Goal: Transaction & Acquisition: Obtain resource

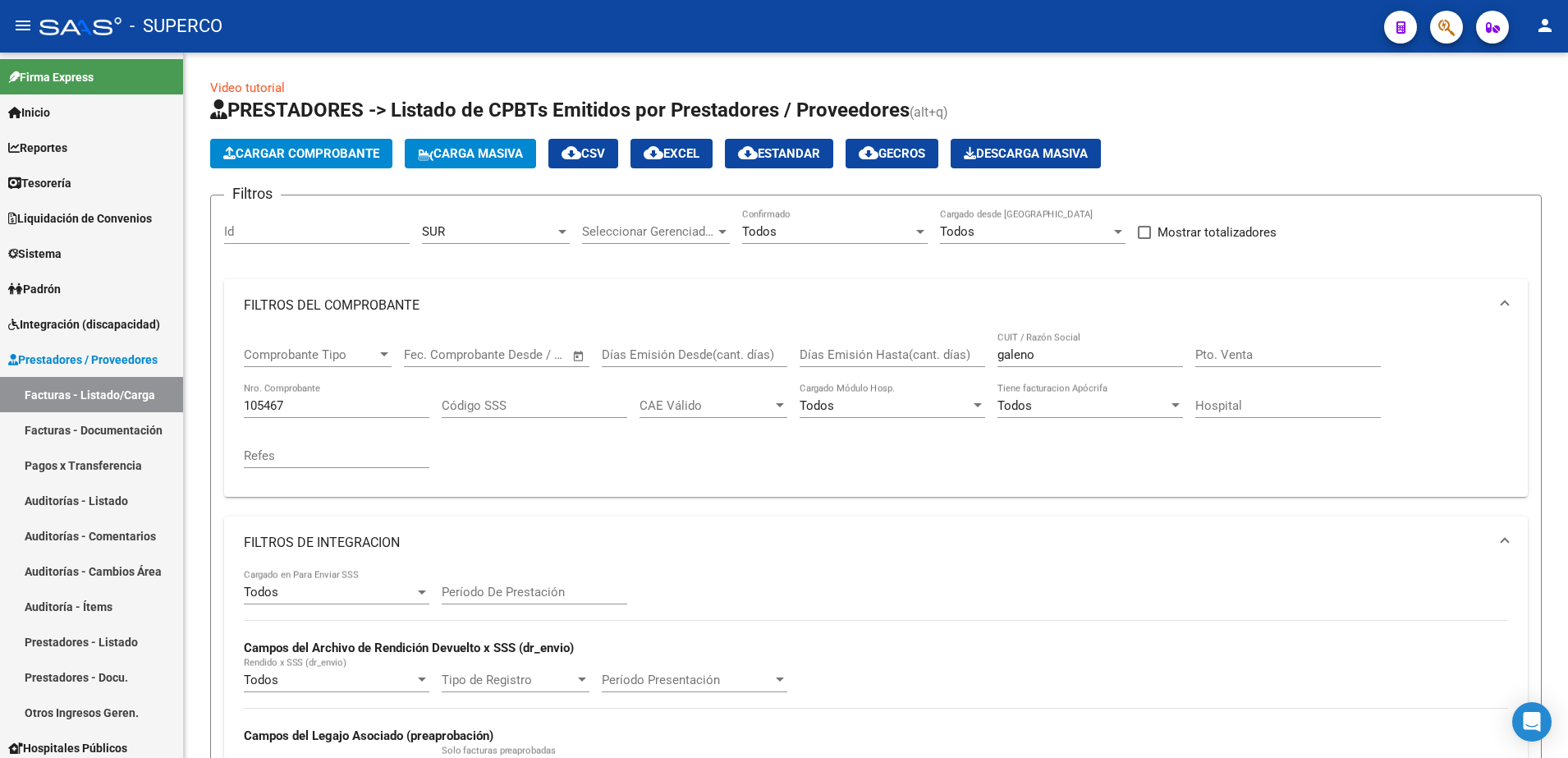
scroll to position [480, 0]
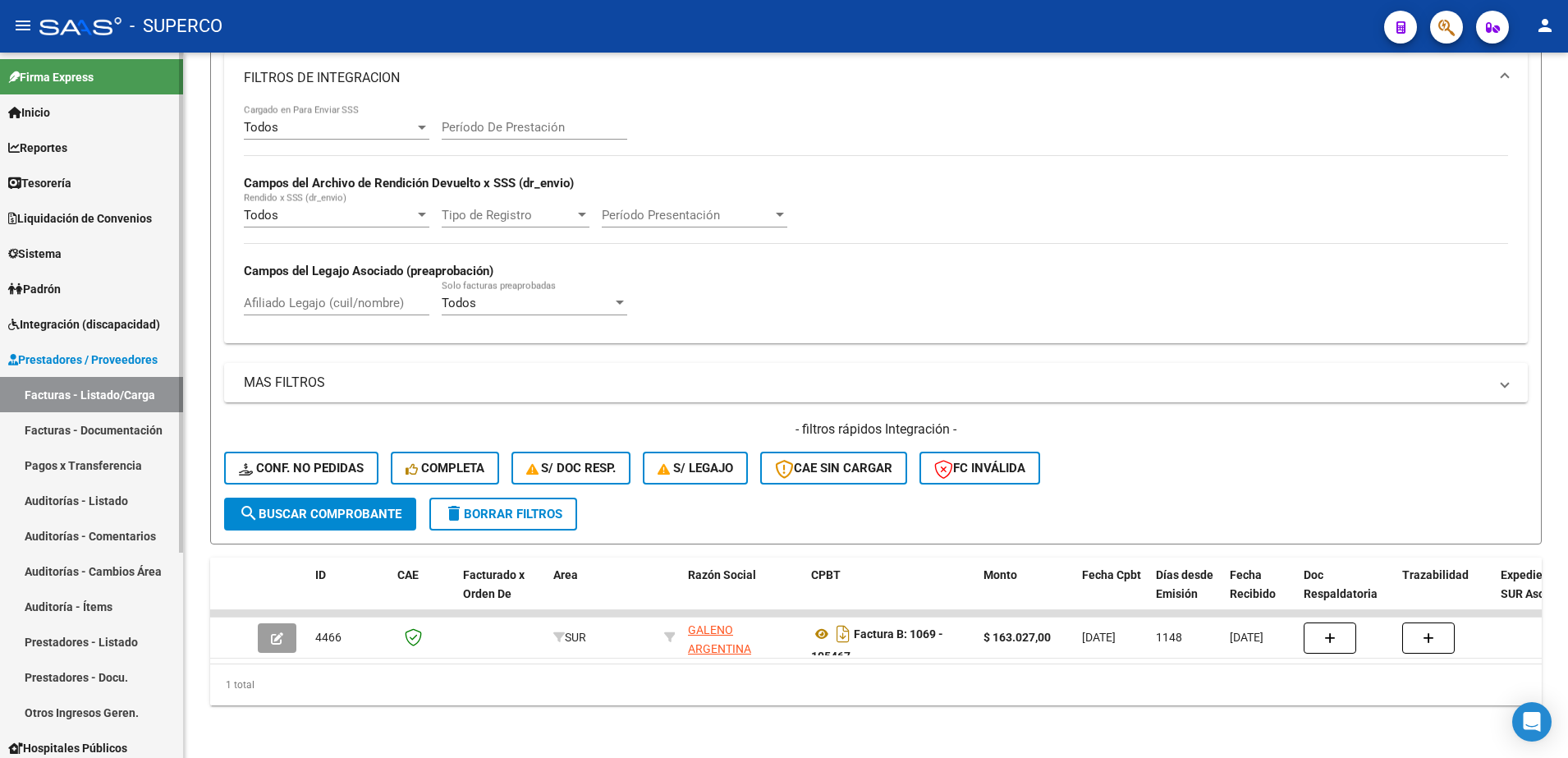
click at [54, 395] on link "Facturas - Listado/Carga" at bounding box center [91, 395] width 183 height 35
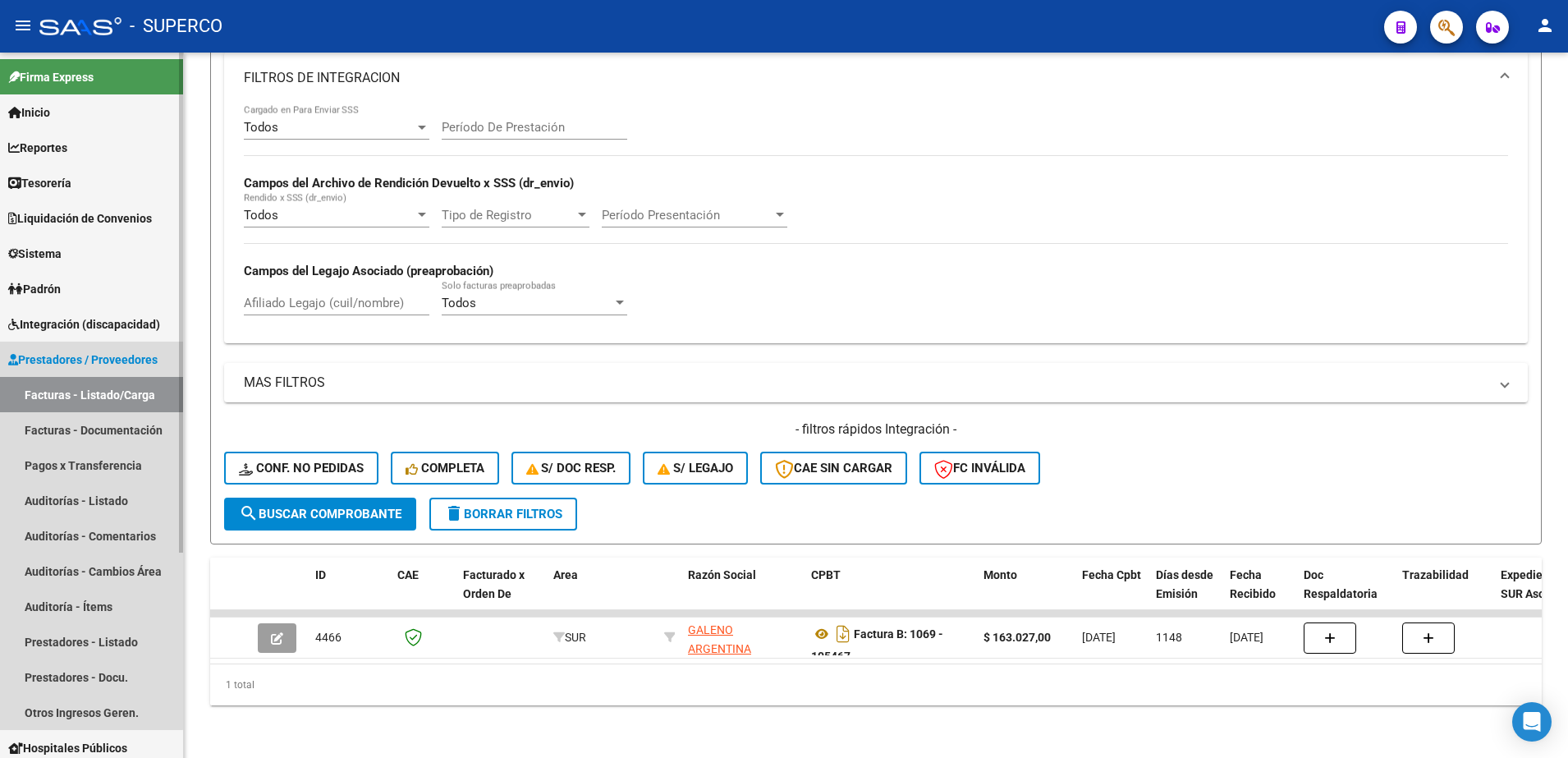
click at [54, 395] on link "Facturas - Listado/Carga" at bounding box center [91, 395] width 183 height 35
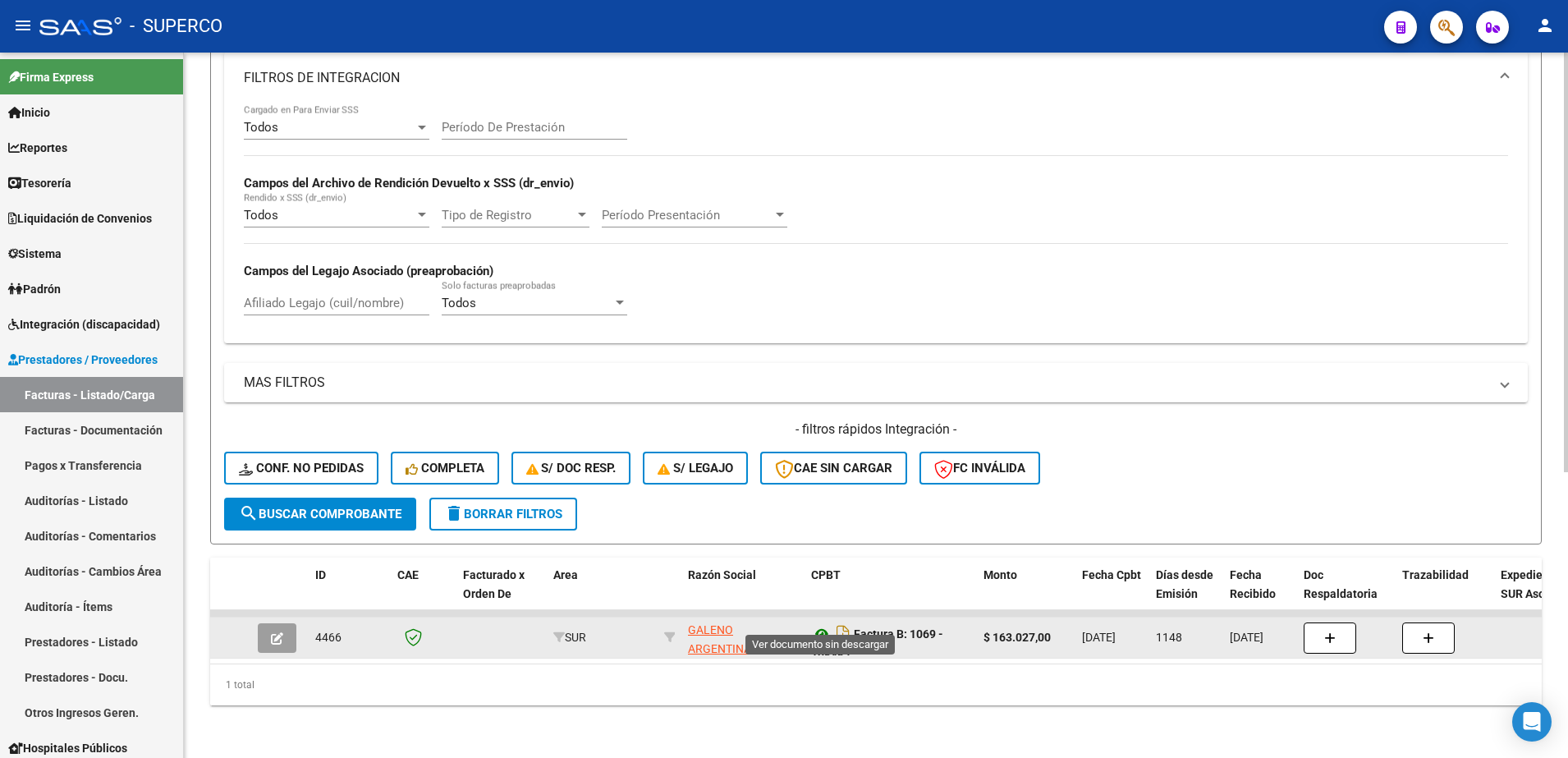
click at [821, 624] on icon at bounding box center [822, 634] width 22 height 20
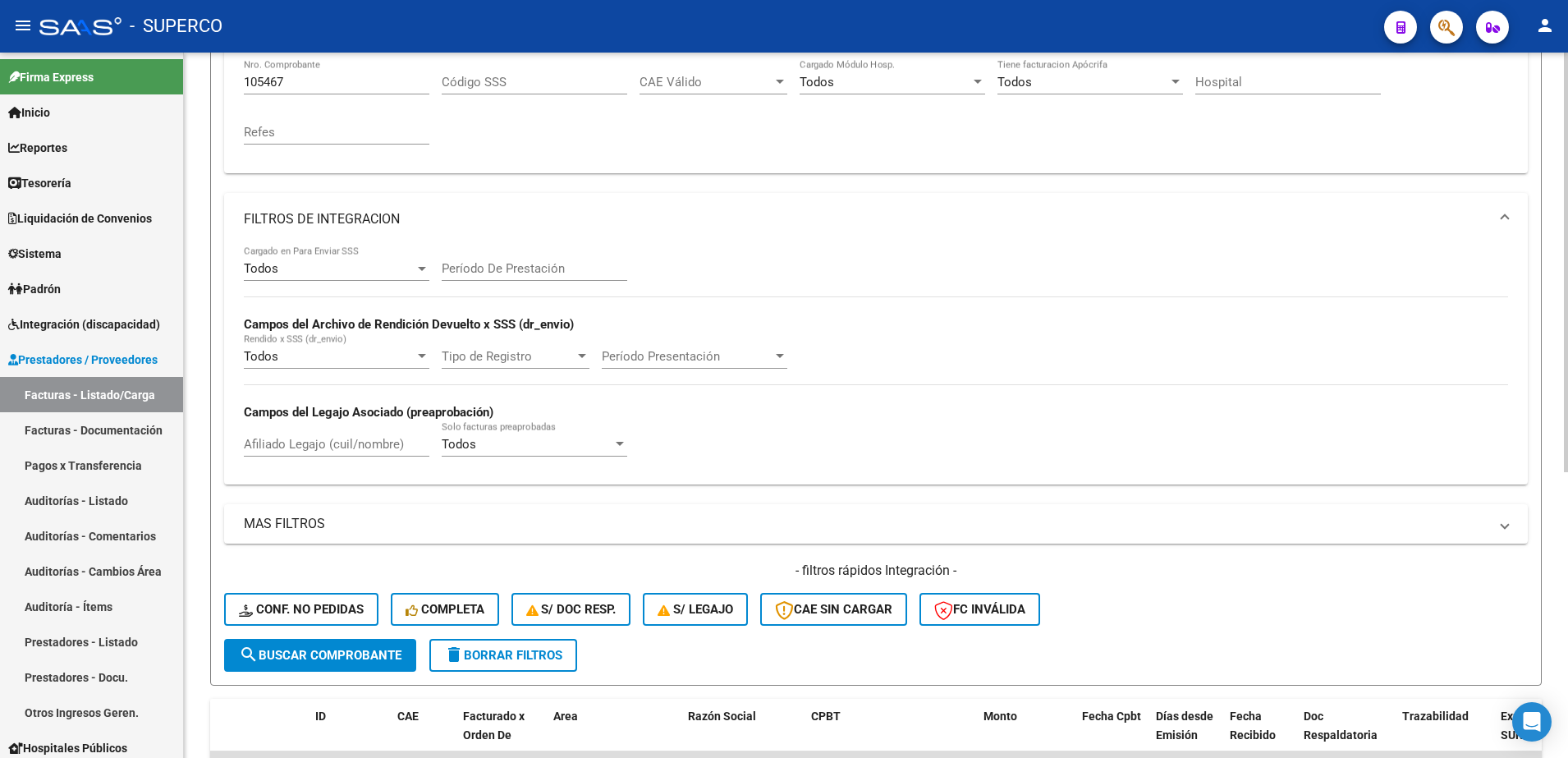
scroll to position [275, 0]
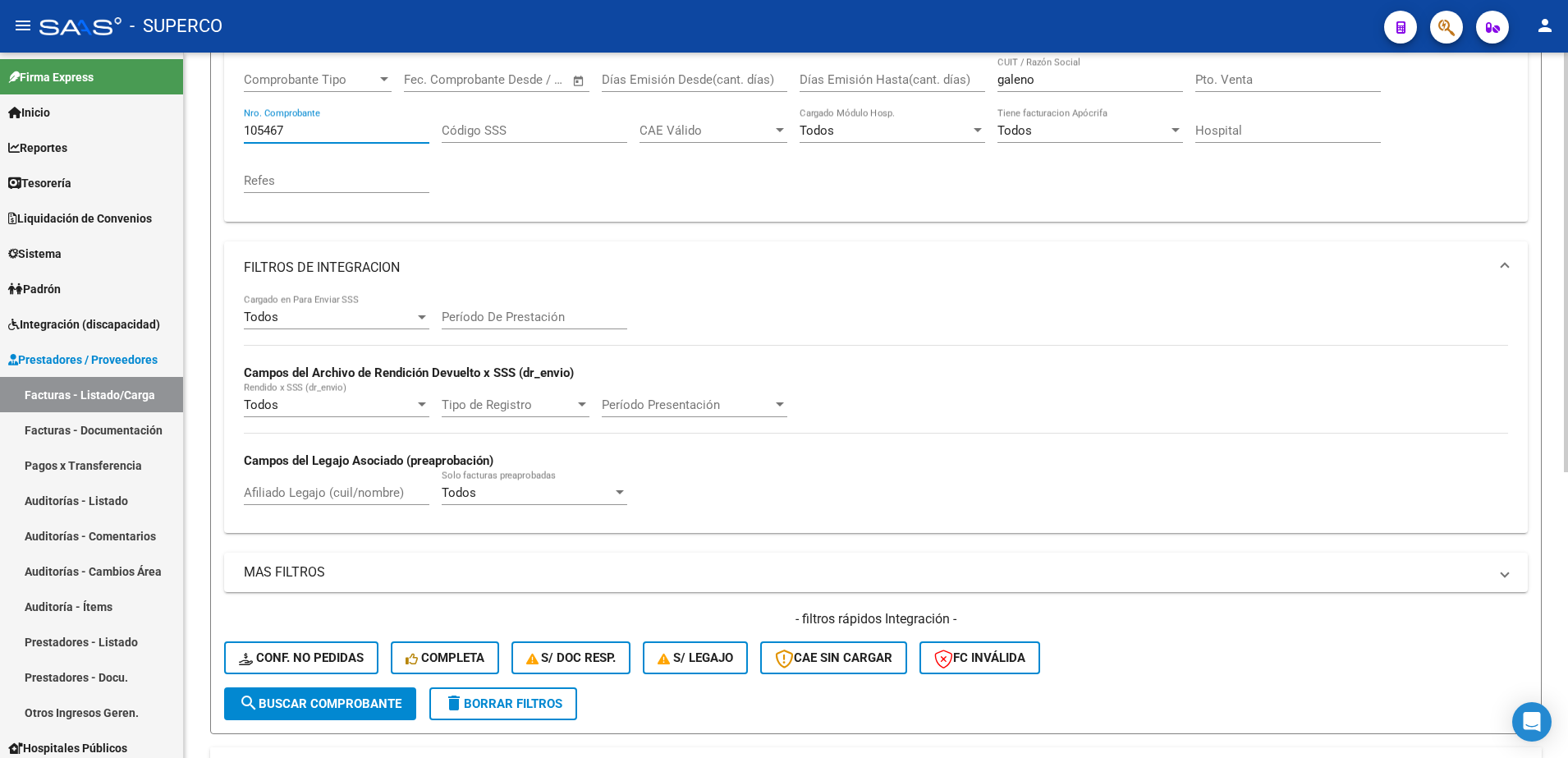
click at [350, 135] on input "105467" at bounding box center [337, 131] width 185 height 15
type input "1"
paste input "109863"
click at [276, 714] on button "search Buscar Comprobante" at bounding box center [320, 703] width 192 height 32
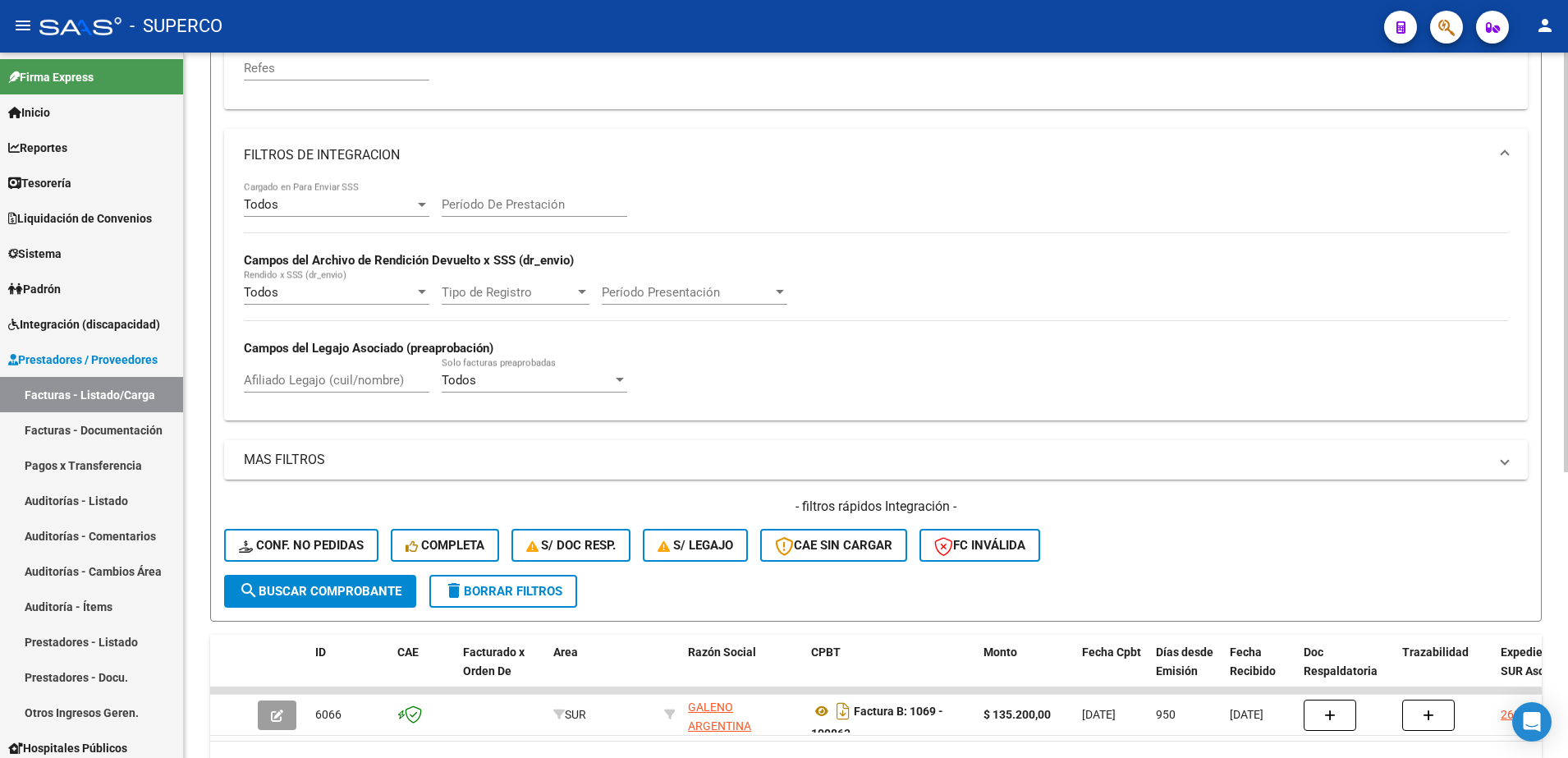
scroll to position [480, 0]
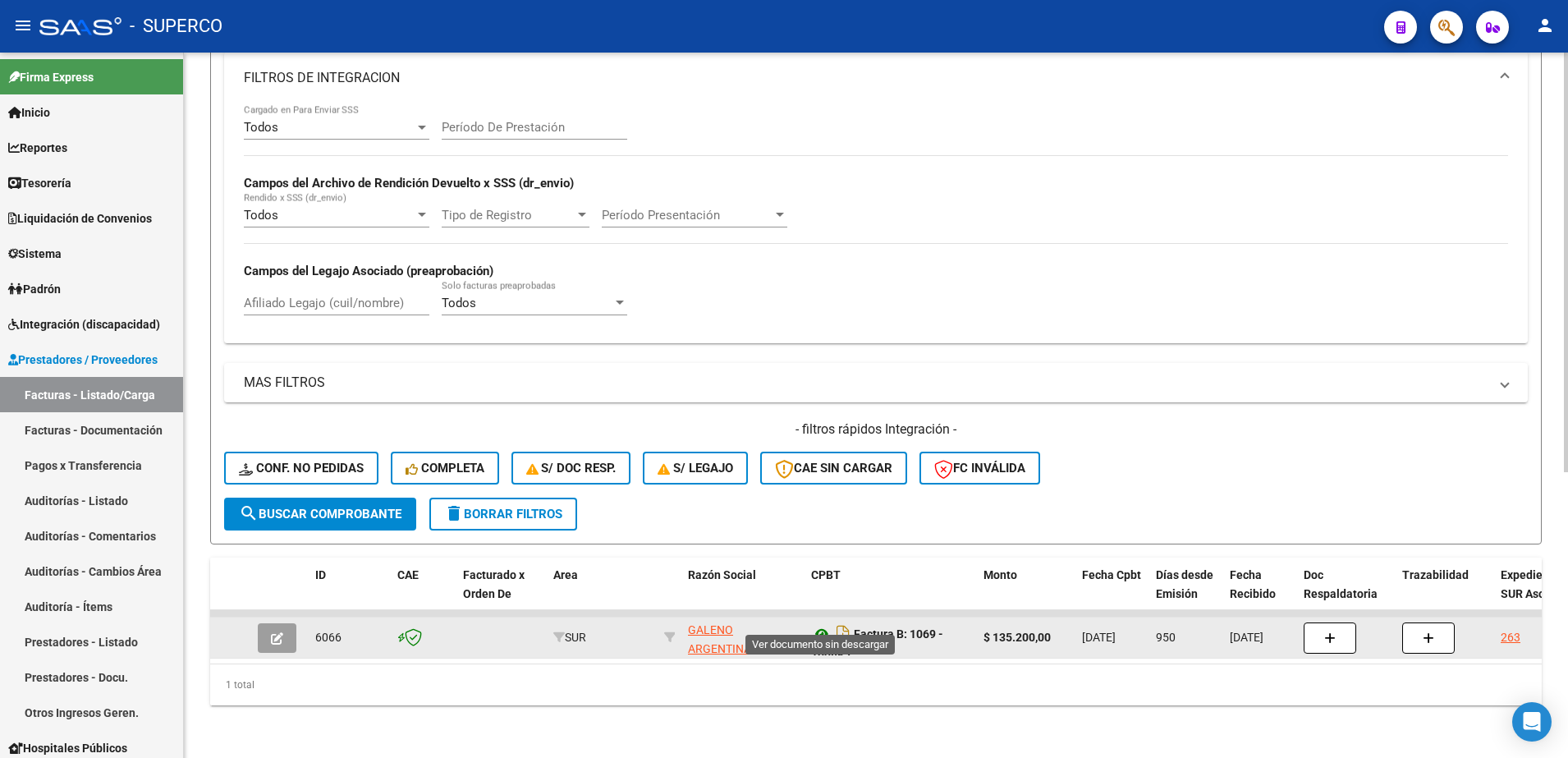
click at [821, 624] on icon at bounding box center [822, 634] width 22 height 20
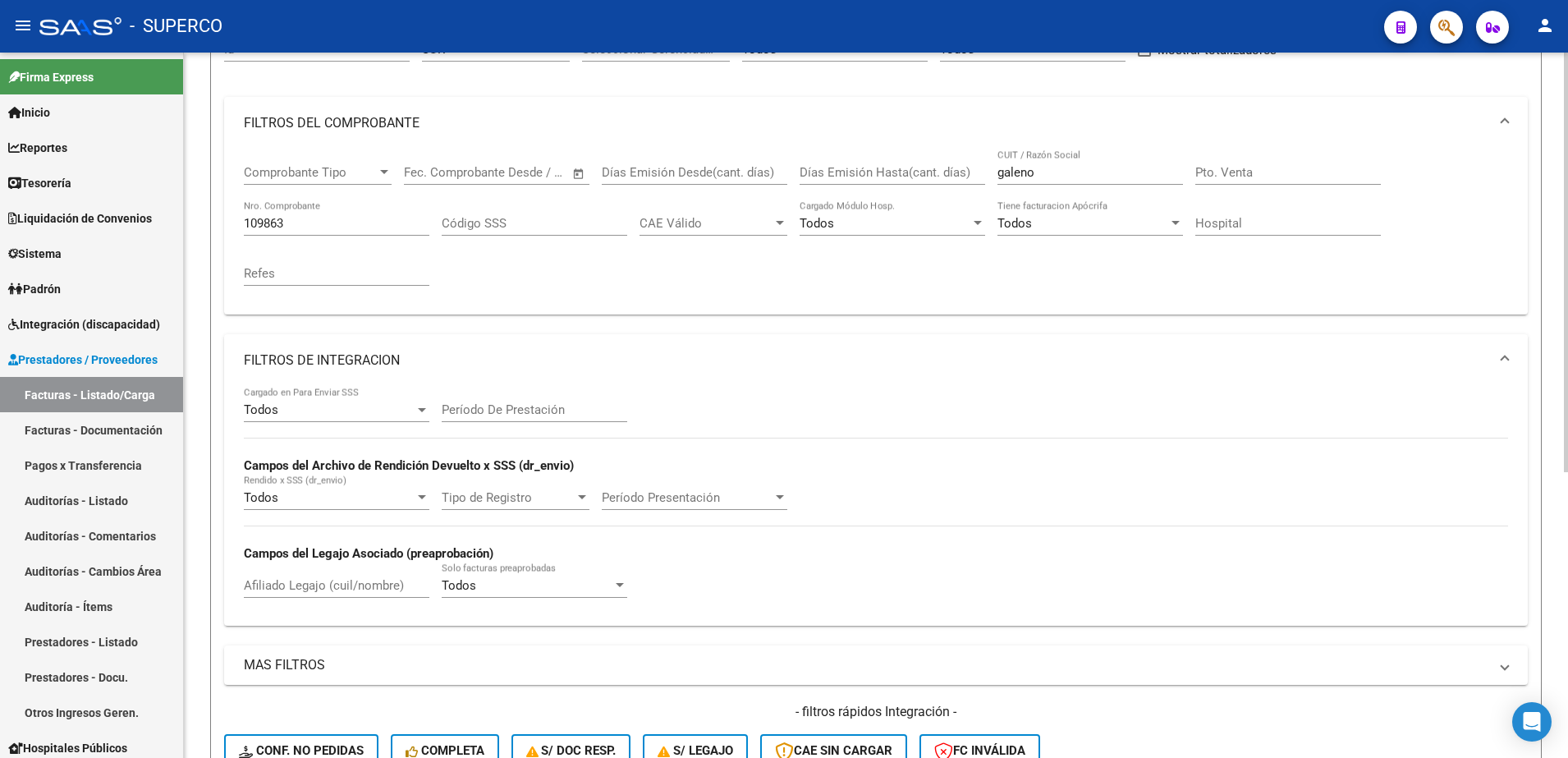
scroll to position [173, 0]
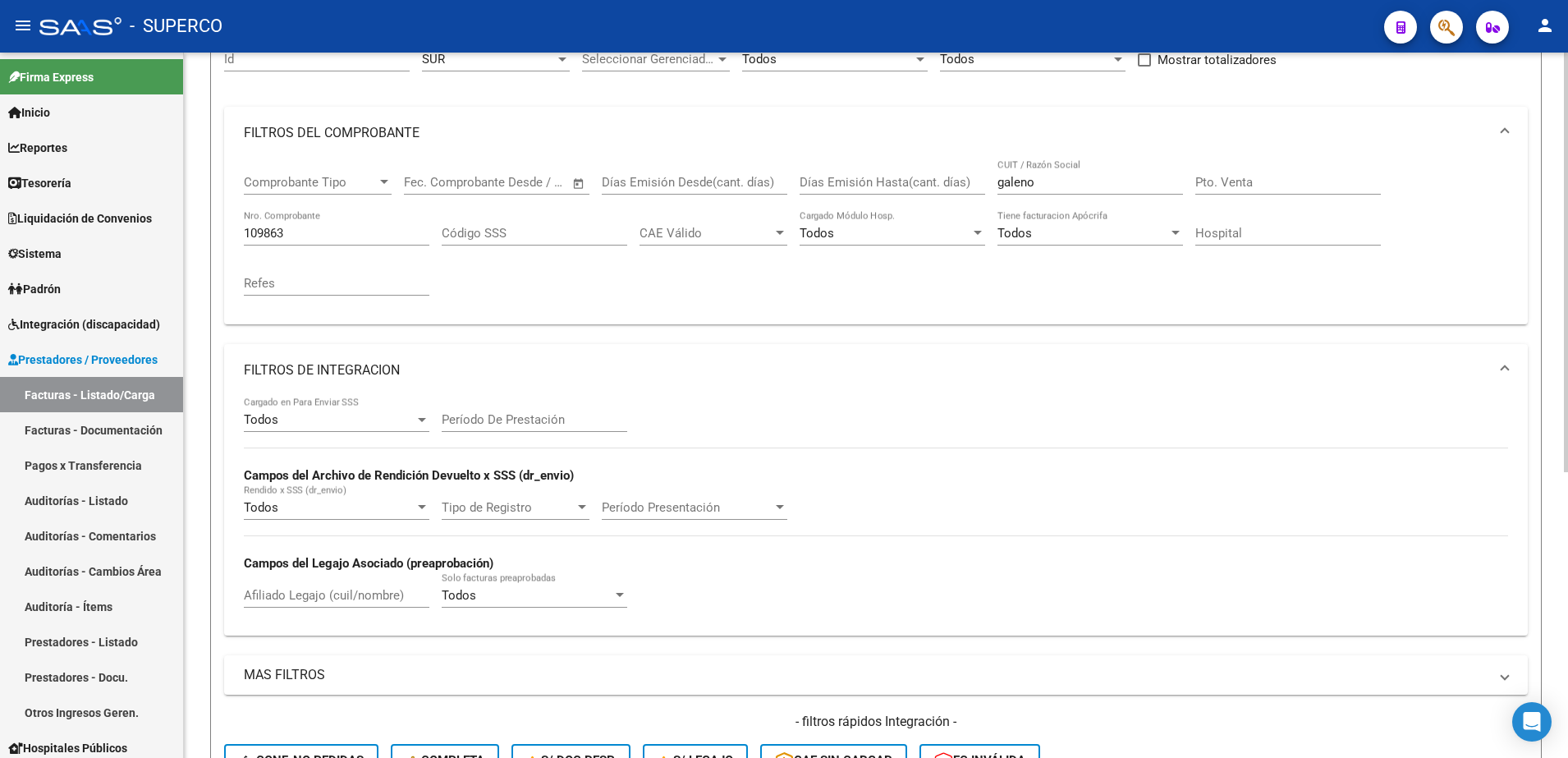
click at [314, 240] on div "109863 Nro. Comprobante" at bounding box center [337, 228] width 185 height 35
type input "1"
paste input "114944"
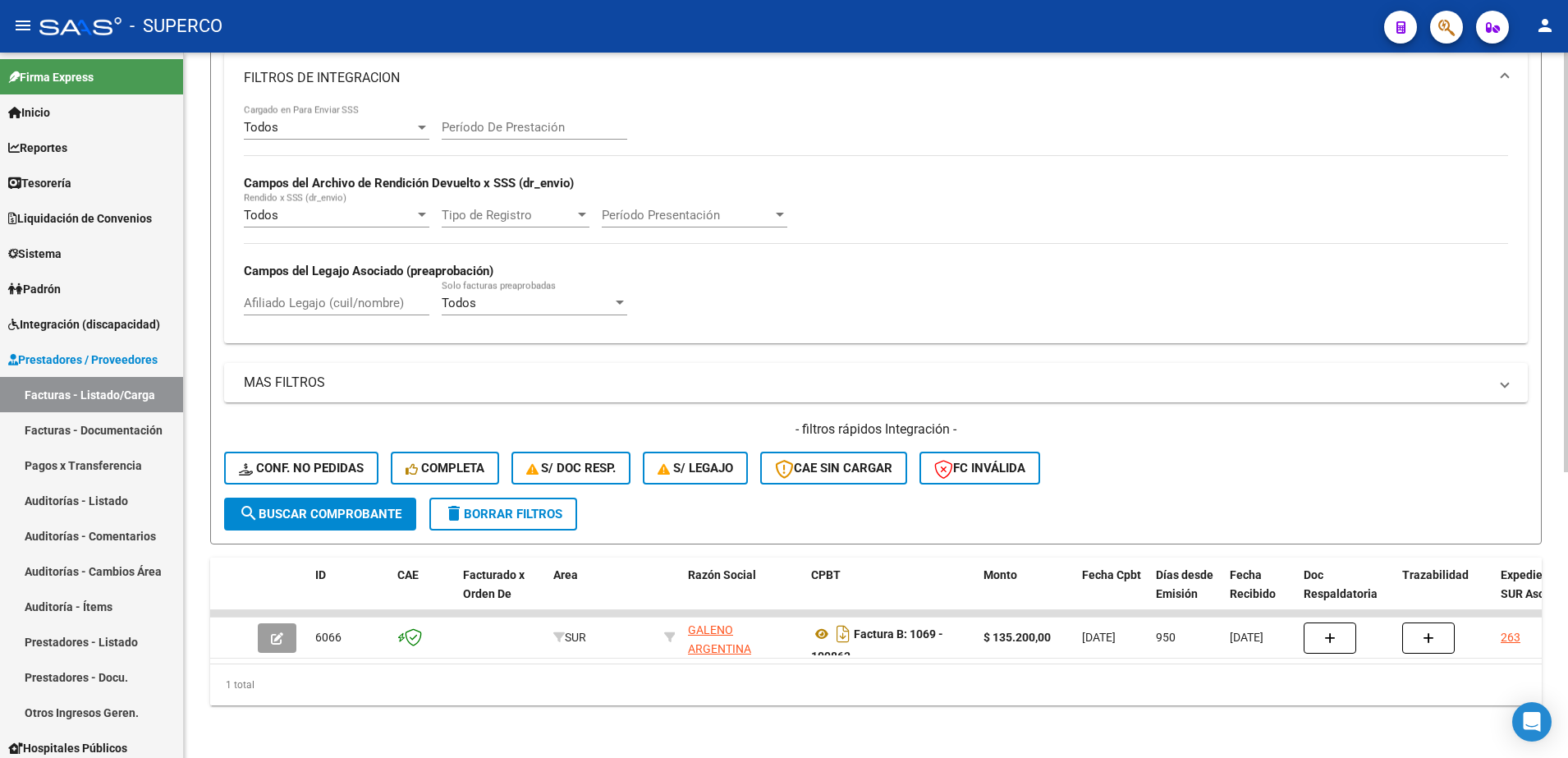
scroll to position [480, 0]
click at [323, 507] on span "search Buscar Comprobante" at bounding box center [320, 514] width 163 height 15
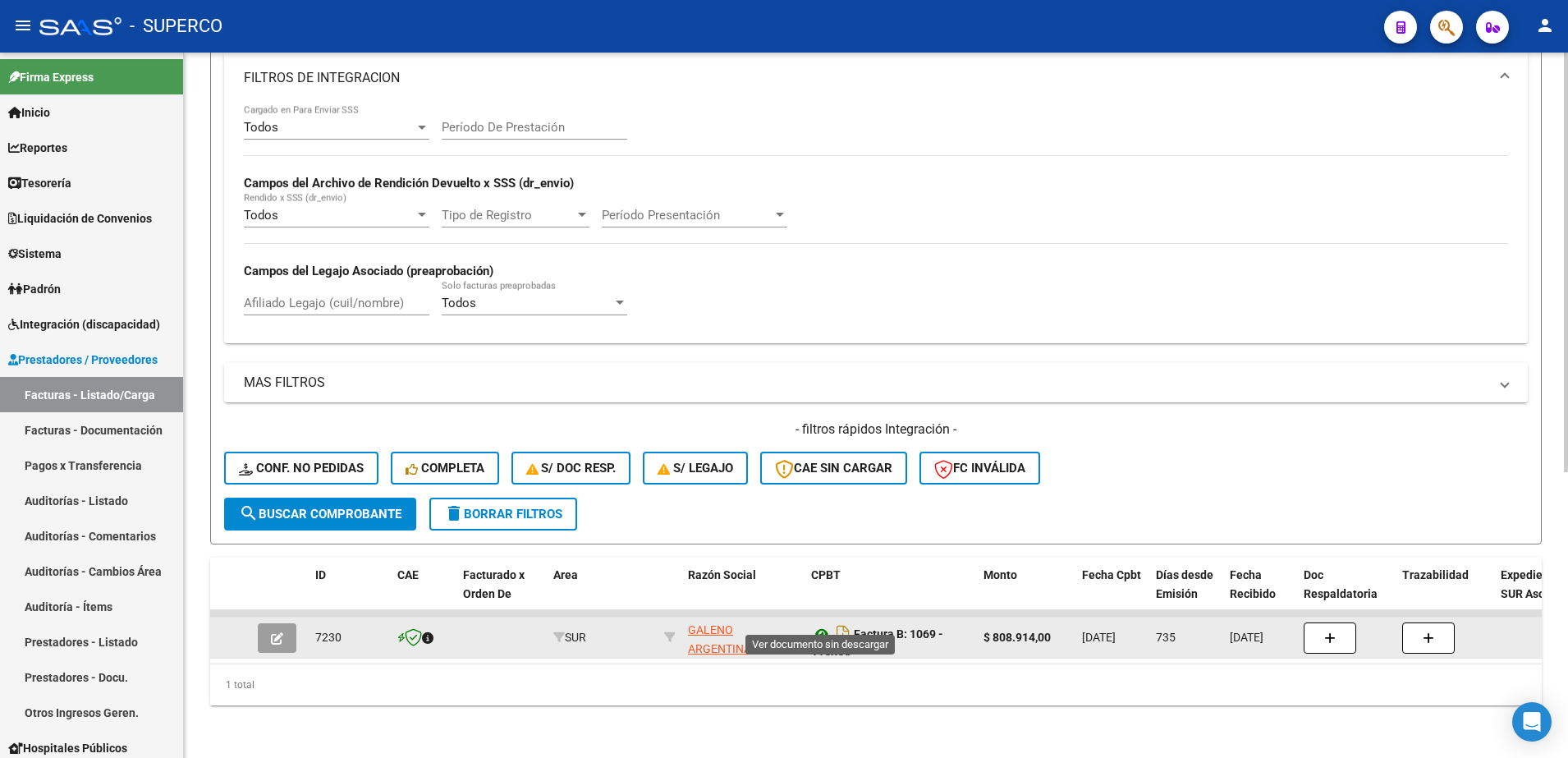
click at [817, 624] on icon at bounding box center [822, 634] width 22 height 20
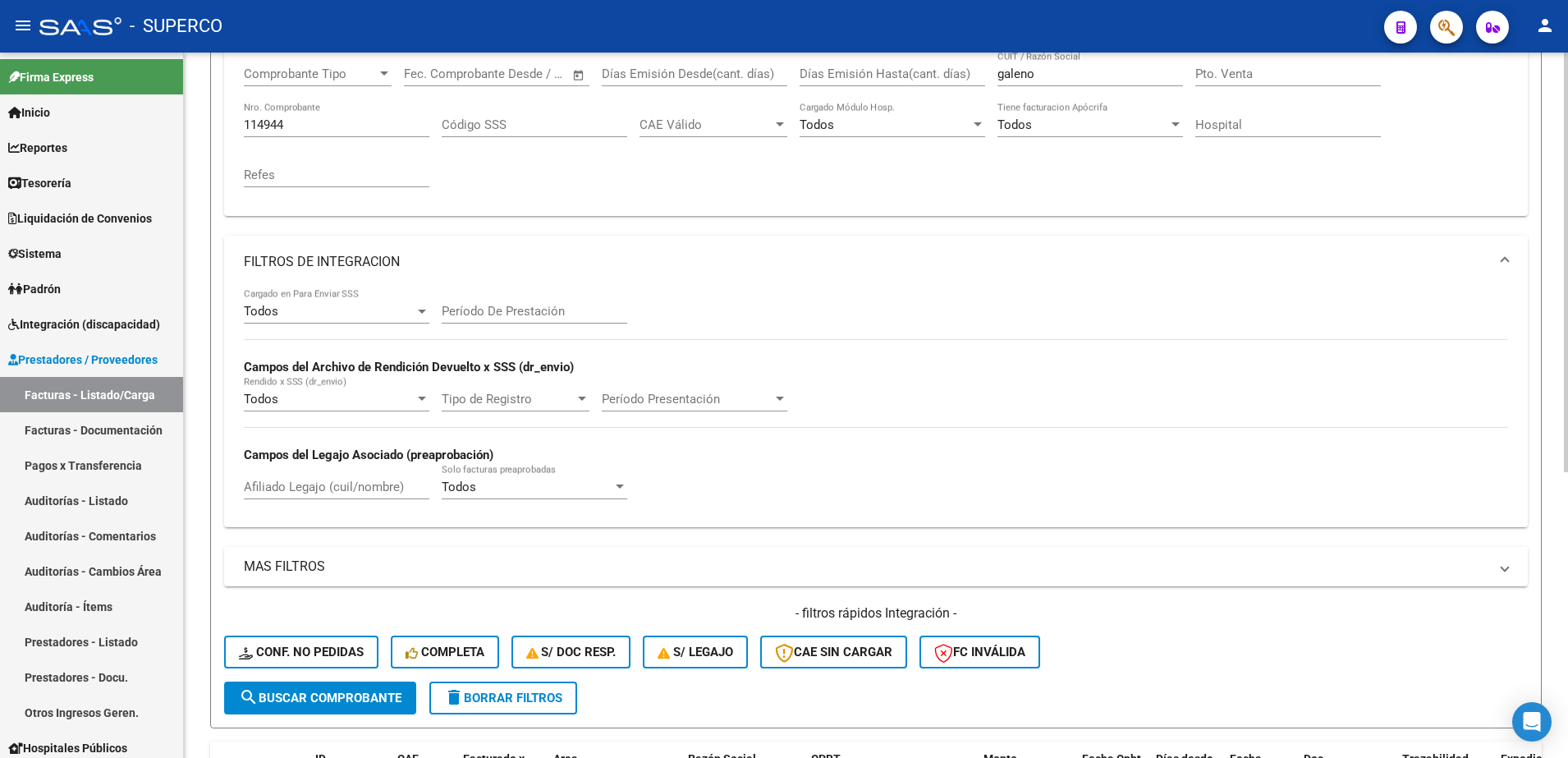
scroll to position [275, 0]
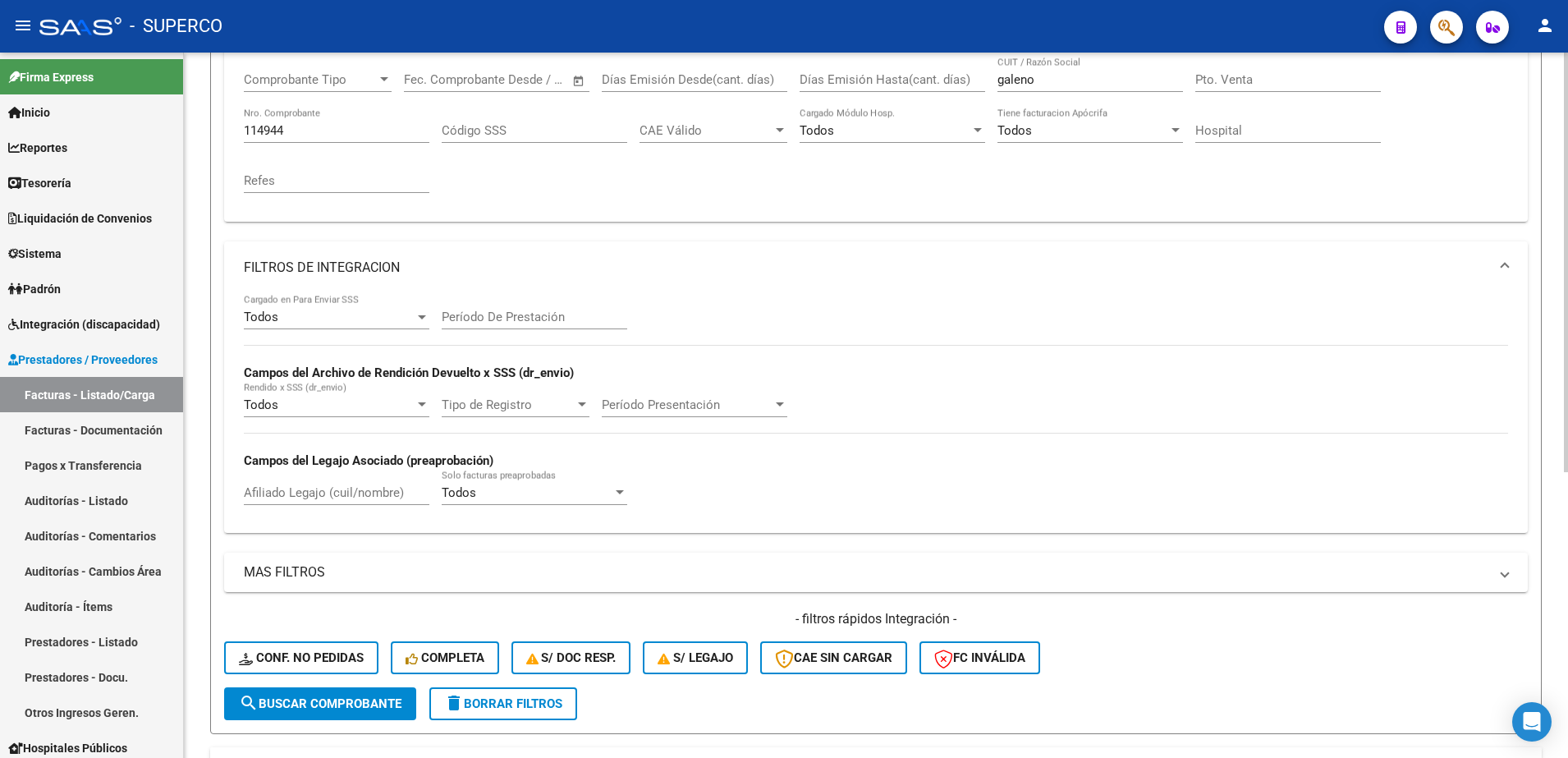
drag, startPoint x: 299, startPoint y: 137, endPoint x: 267, endPoint y: 131, distance: 32.6
click at [267, 131] on div "114944 Nro. Comprobante" at bounding box center [337, 126] width 185 height 35
drag, startPoint x: 304, startPoint y: 135, endPoint x: 113, endPoint y: 118, distance: 191.8
click at [113, 118] on mat-sidenav-container "Firma Express Inicio Calendario SSS Instructivos Contacto OS Reportes Tablero d…" at bounding box center [784, 406] width 1568 height 706
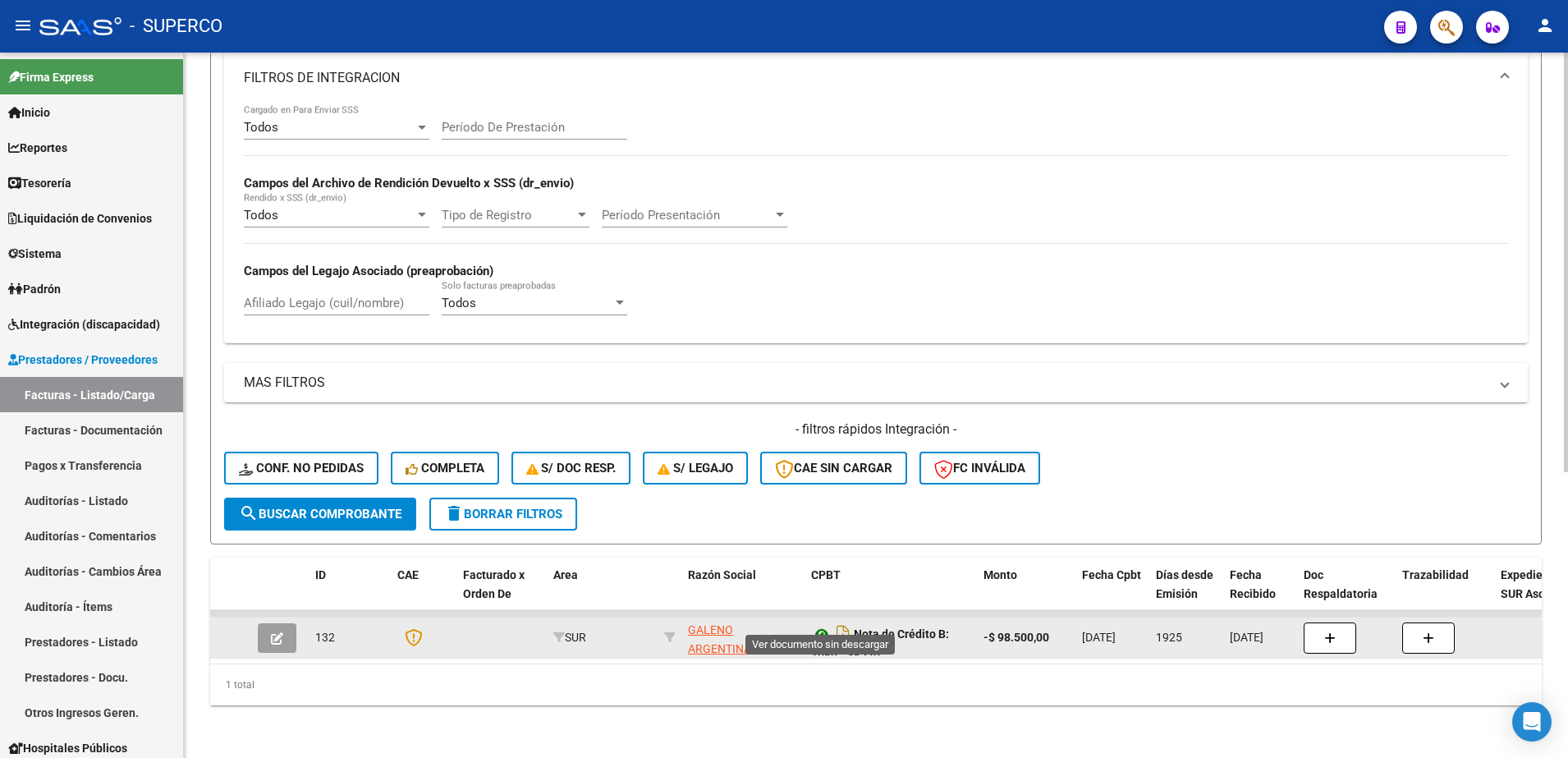
click at [822, 624] on icon at bounding box center [822, 634] width 22 height 20
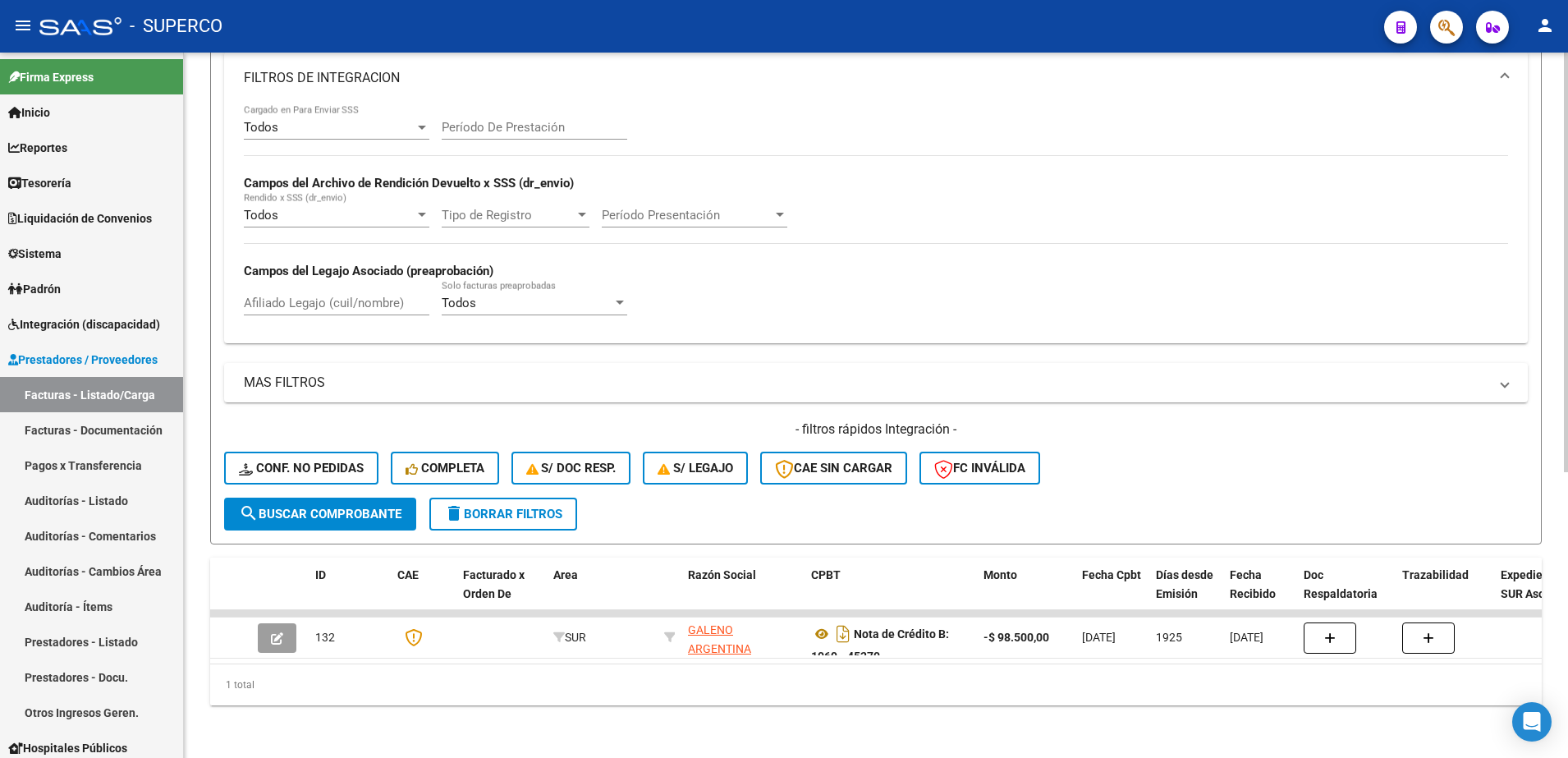
scroll to position [275, 0]
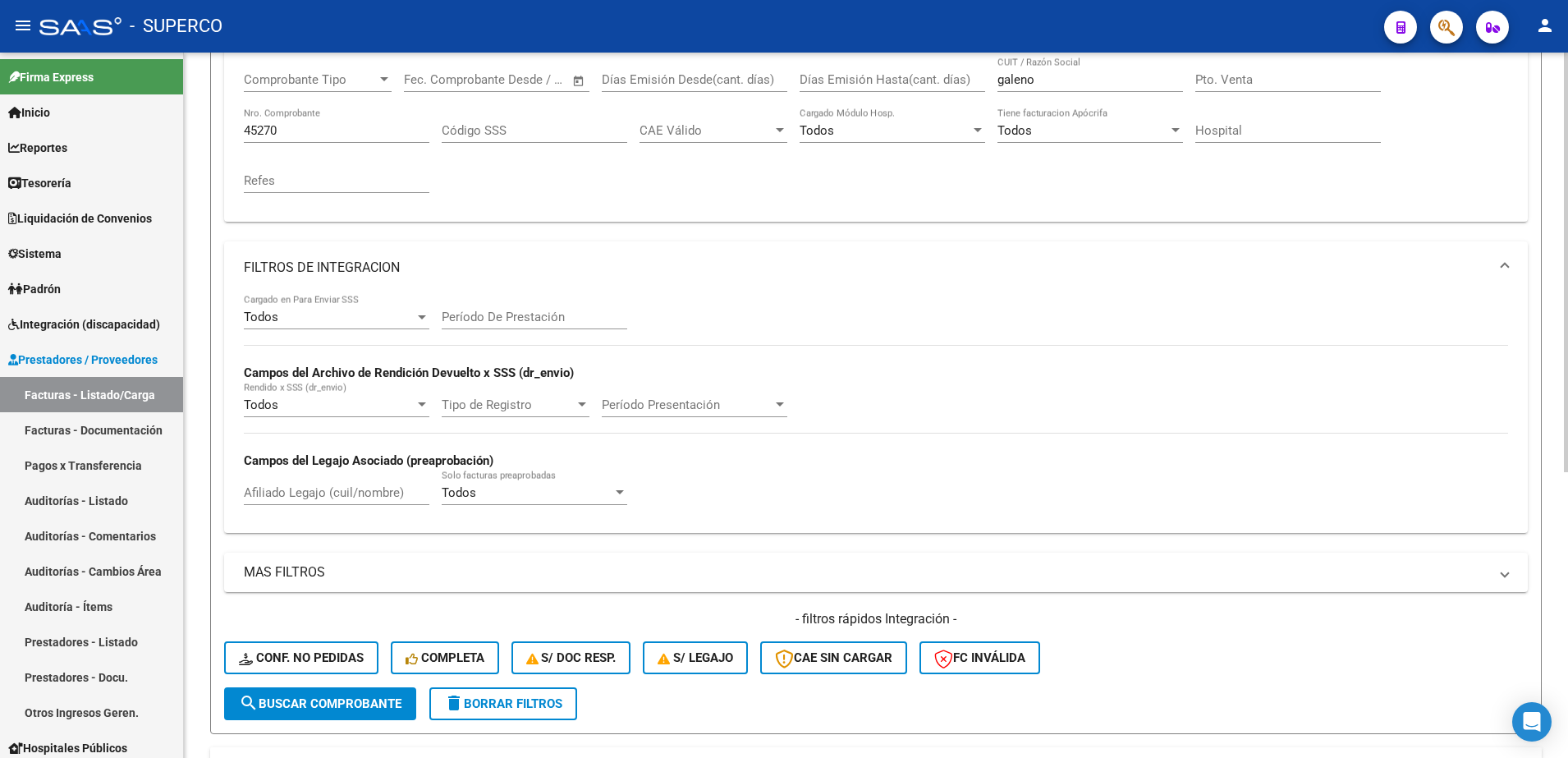
click at [307, 128] on input "45270" at bounding box center [337, 131] width 185 height 15
type input "45271"
click at [298, 719] on button "search Buscar Comprobante" at bounding box center [320, 703] width 192 height 32
click at [1504, 257] on mat-expansion-panel-header "FILTROS DE INTEGRACION" at bounding box center [875, 268] width 1304 height 53
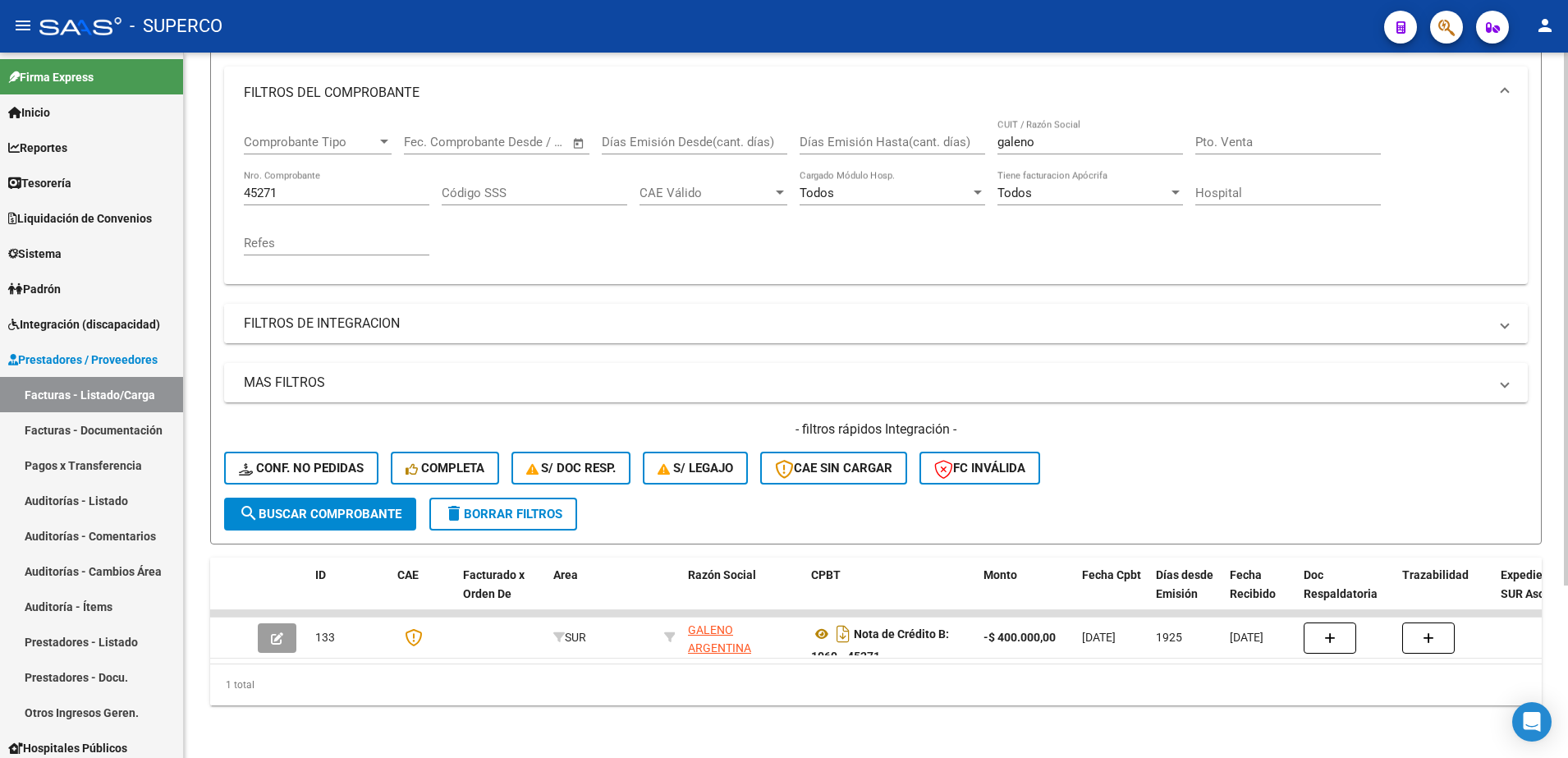
scroll to position [229, 0]
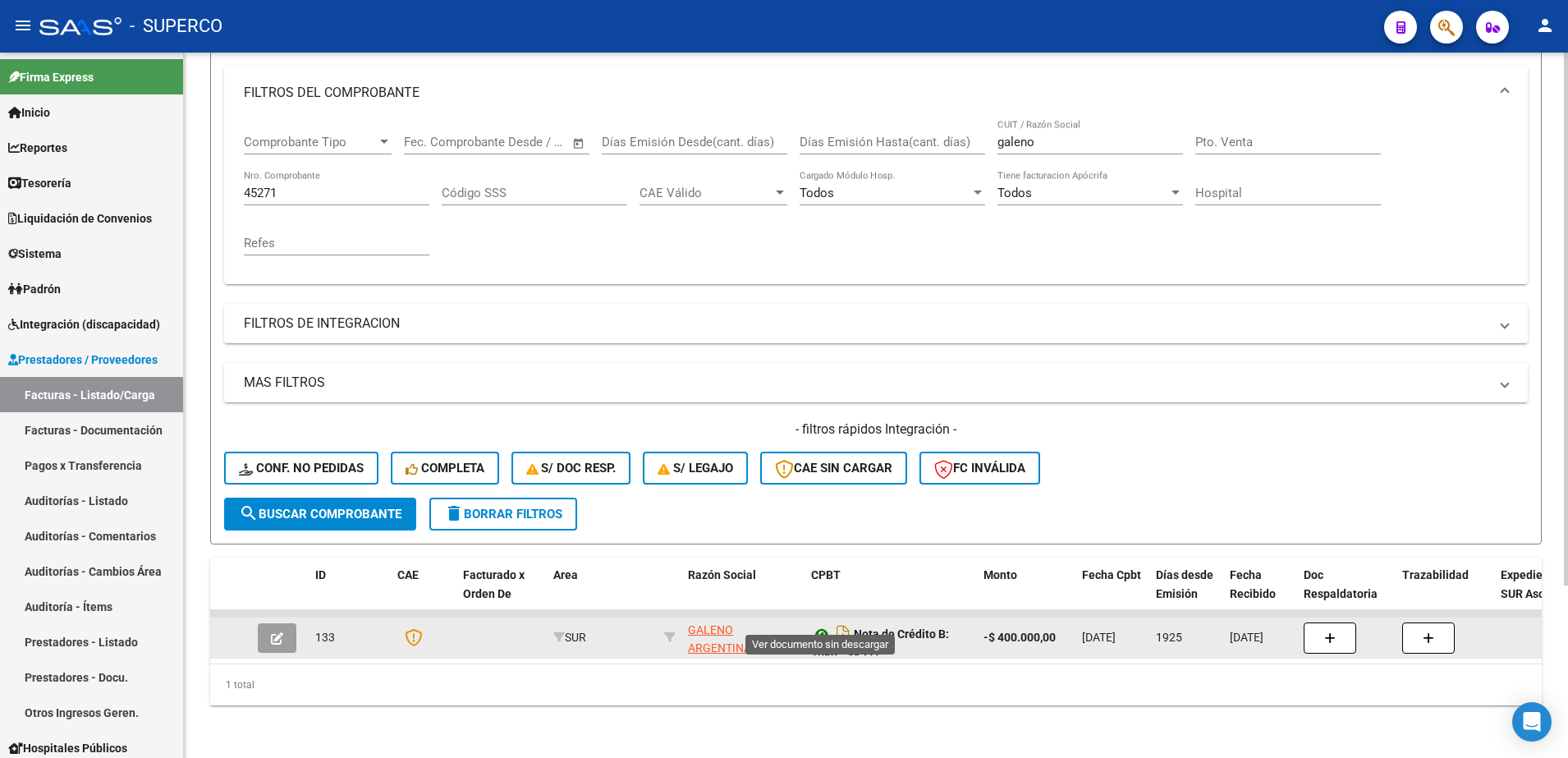
click at [822, 624] on icon at bounding box center [822, 634] width 22 height 20
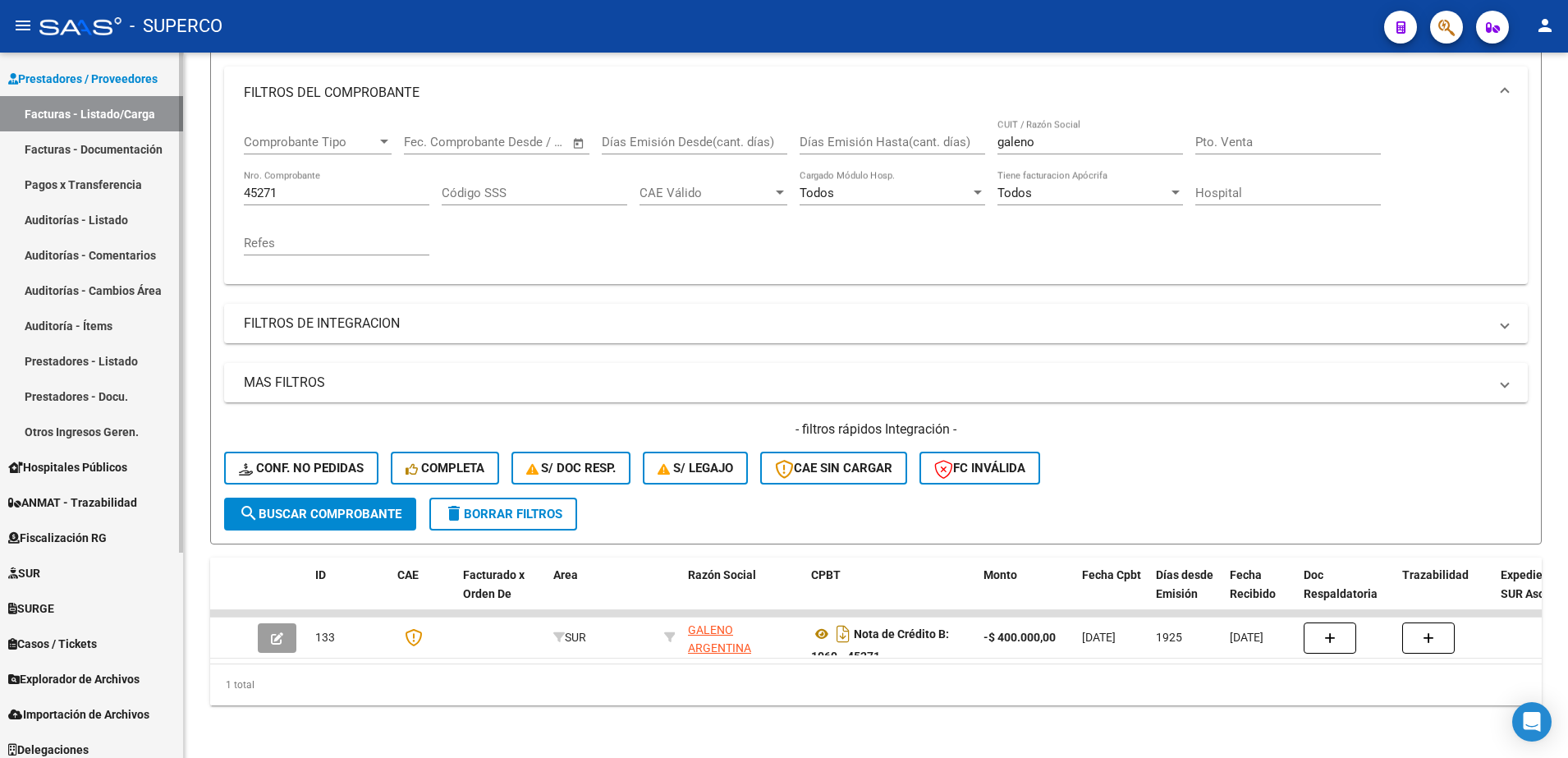
scroll to position [290, 0]
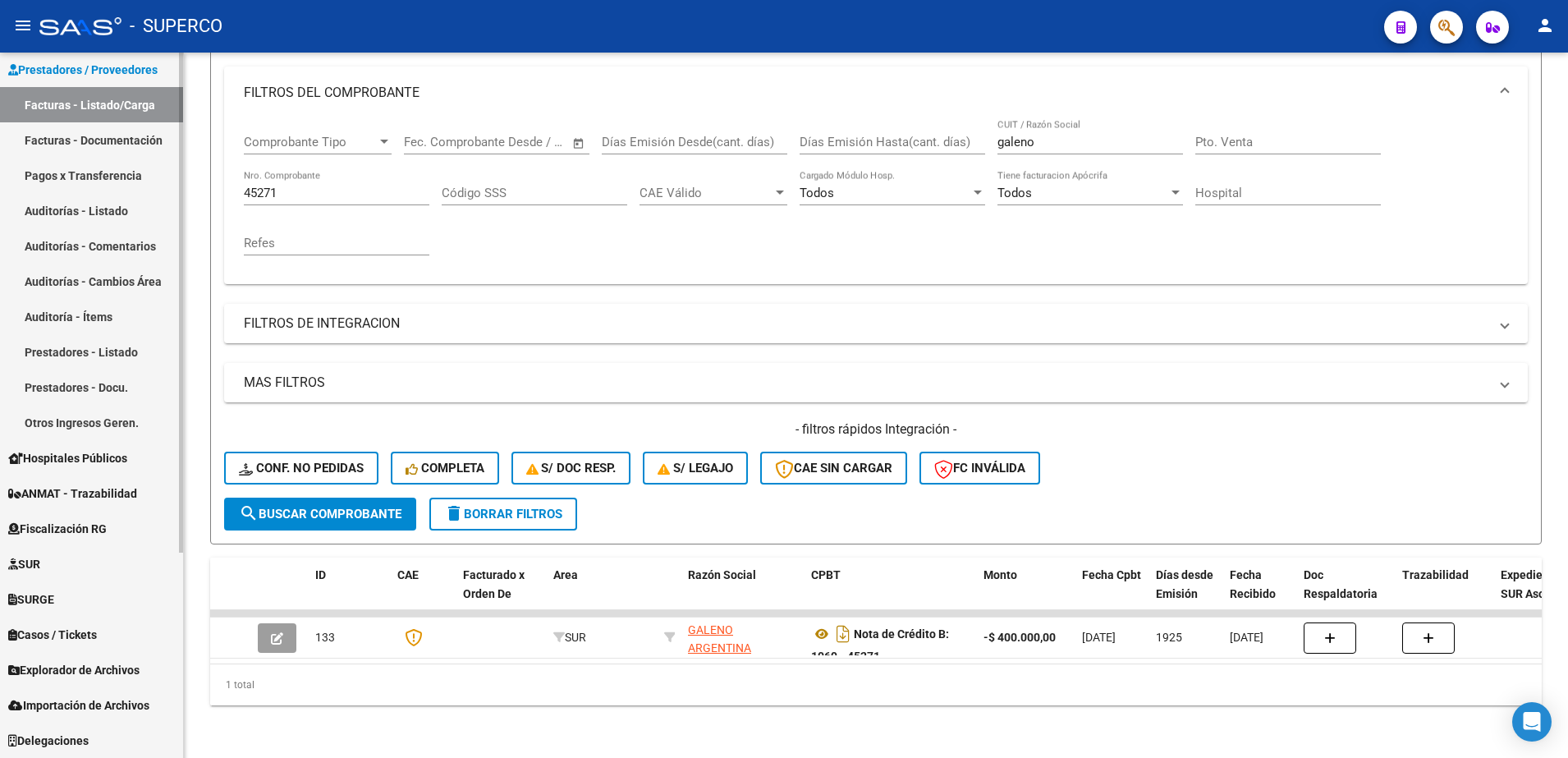
click at [40, 568] on span "SUR" at bounding box center [24, 565] width 32 height 18
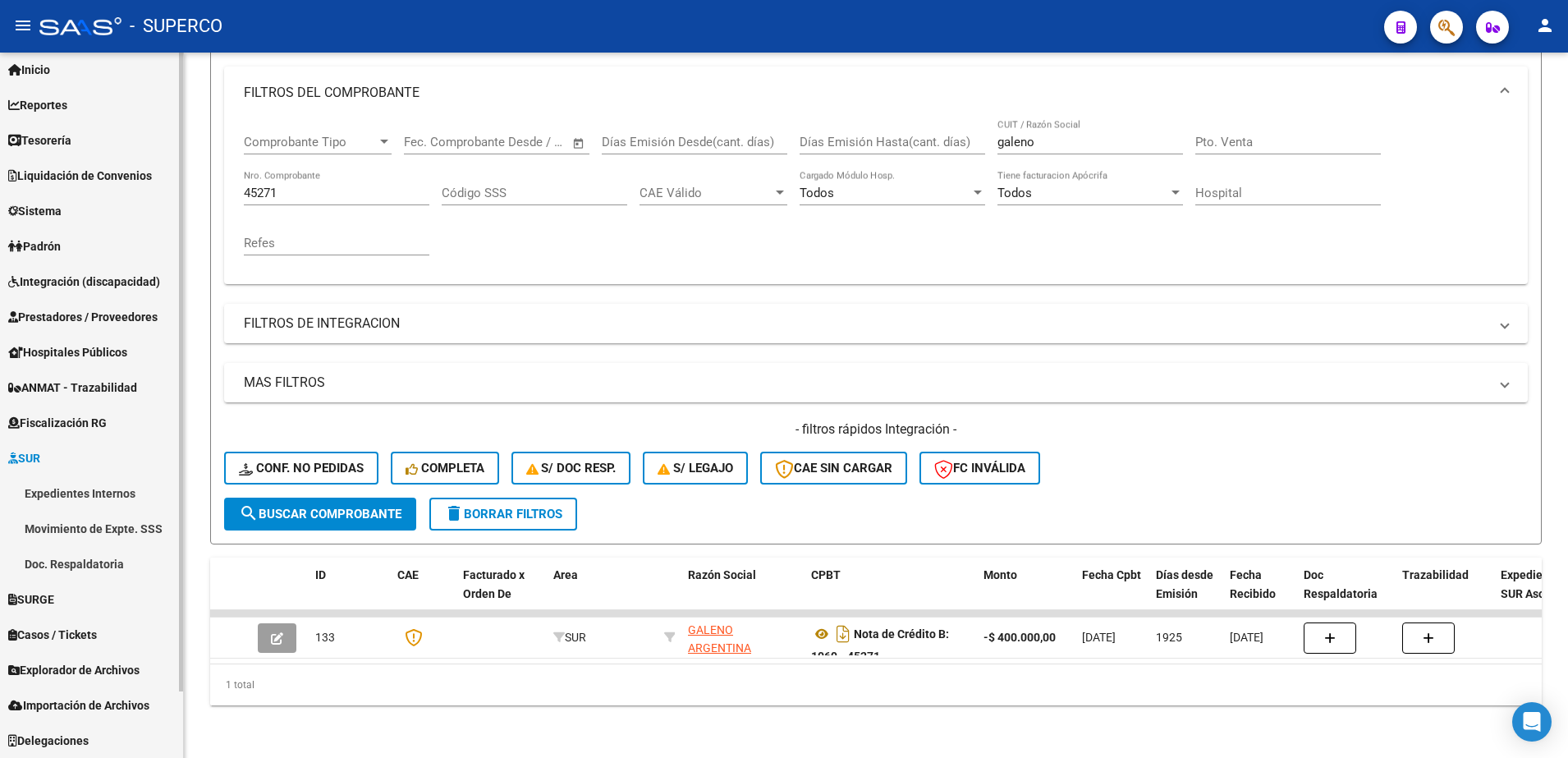
scroll to position [43, 0]
click at [67, 496] on link "Expedientes Internos" at bounding box center [91, 493] width 183 height 35
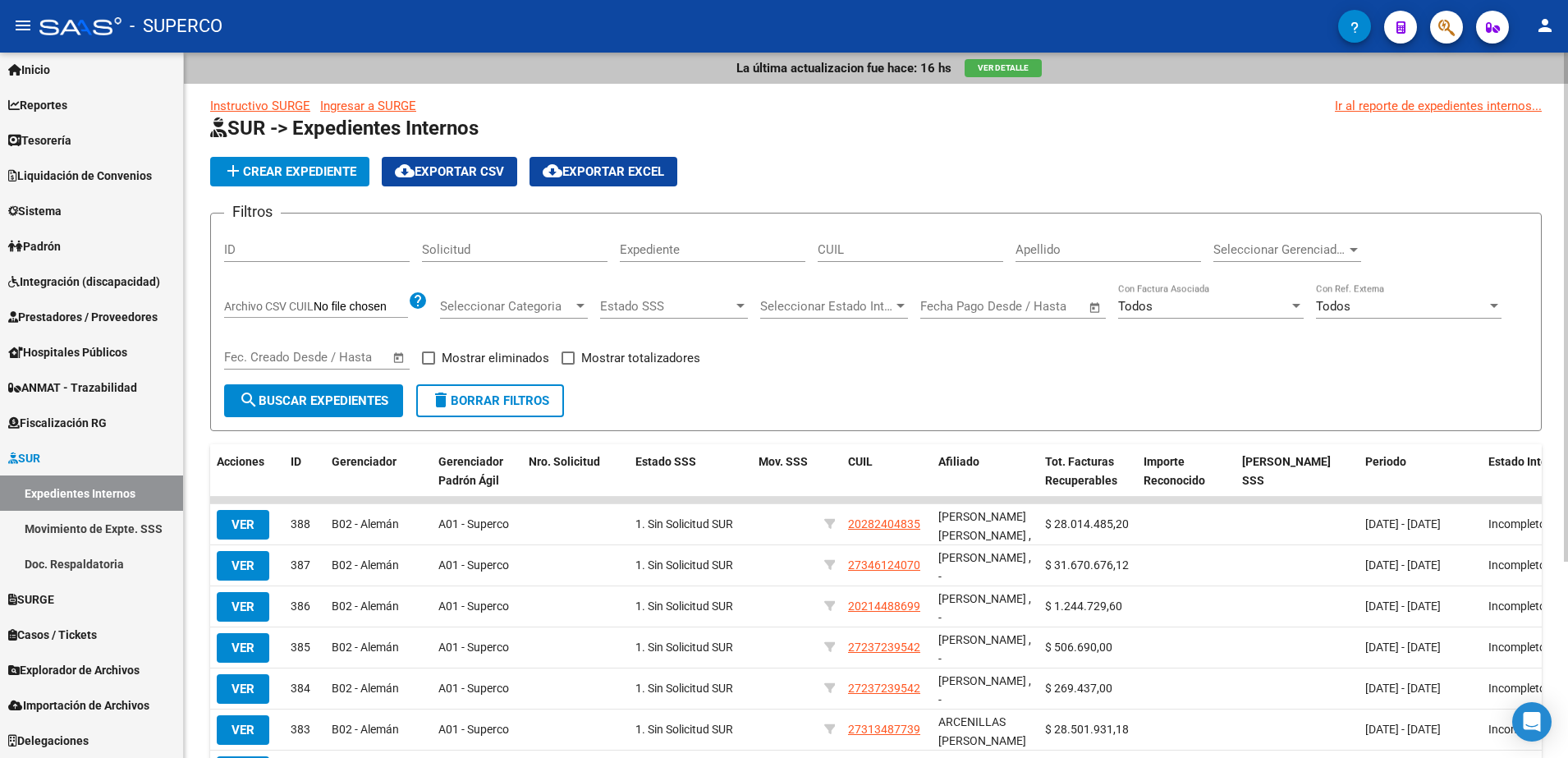
click at [1108, 257] on div "Apellido" at bounding box center [1108, 244] width 185 height 35
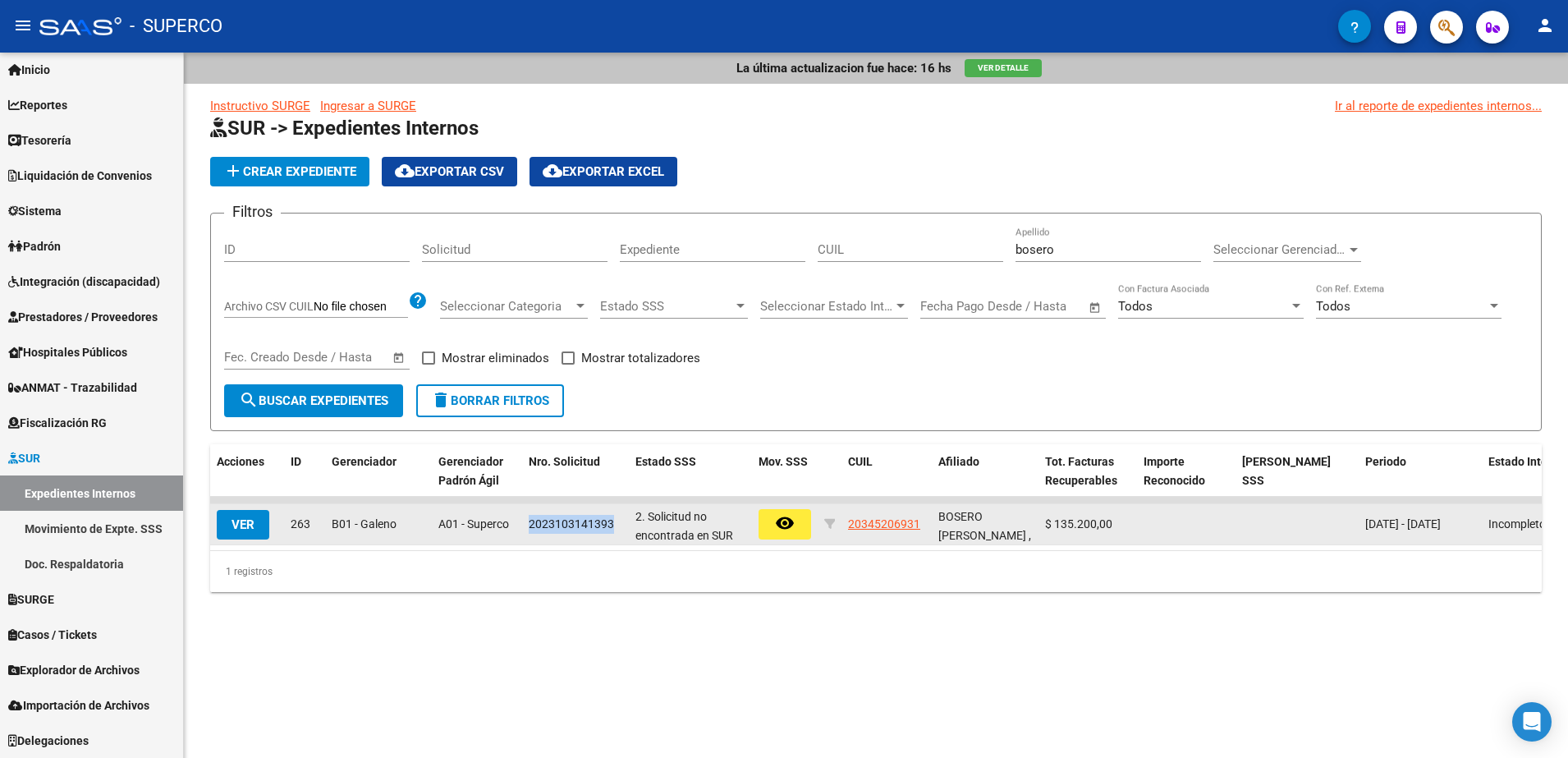
drag, startPoint x: 612, startPoint y: 520, endPoint x: 530, endPoint y: 524, distance: 82.1
click at [530, 524] on div "2023103141393" at bounding box center [575, 524] width 93 height 19
copy span "2023103141393"
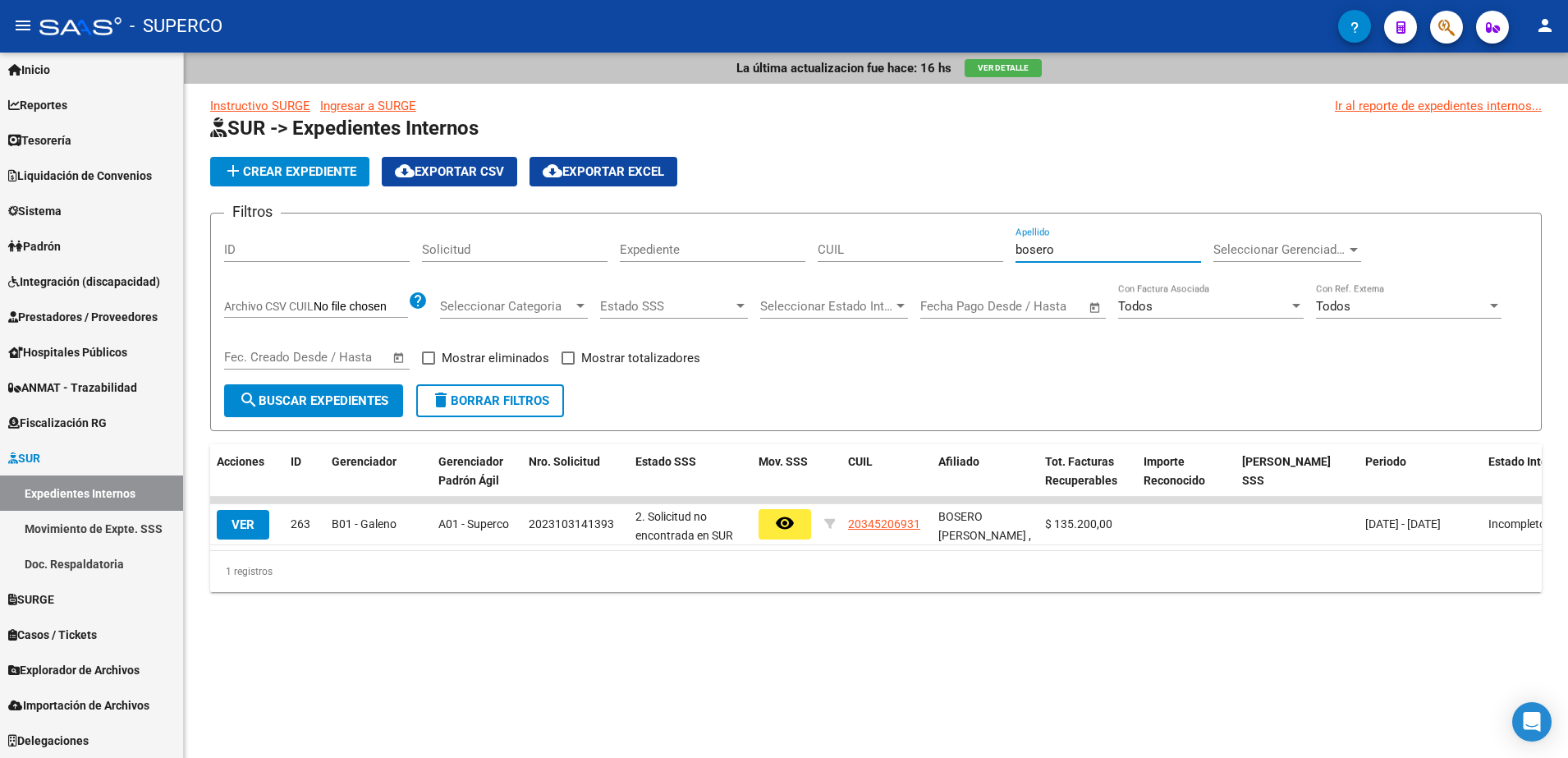
click at [1121, 244] on input "bosero" at bounding box center [1108, 249] width 185 height 15
type input "b"
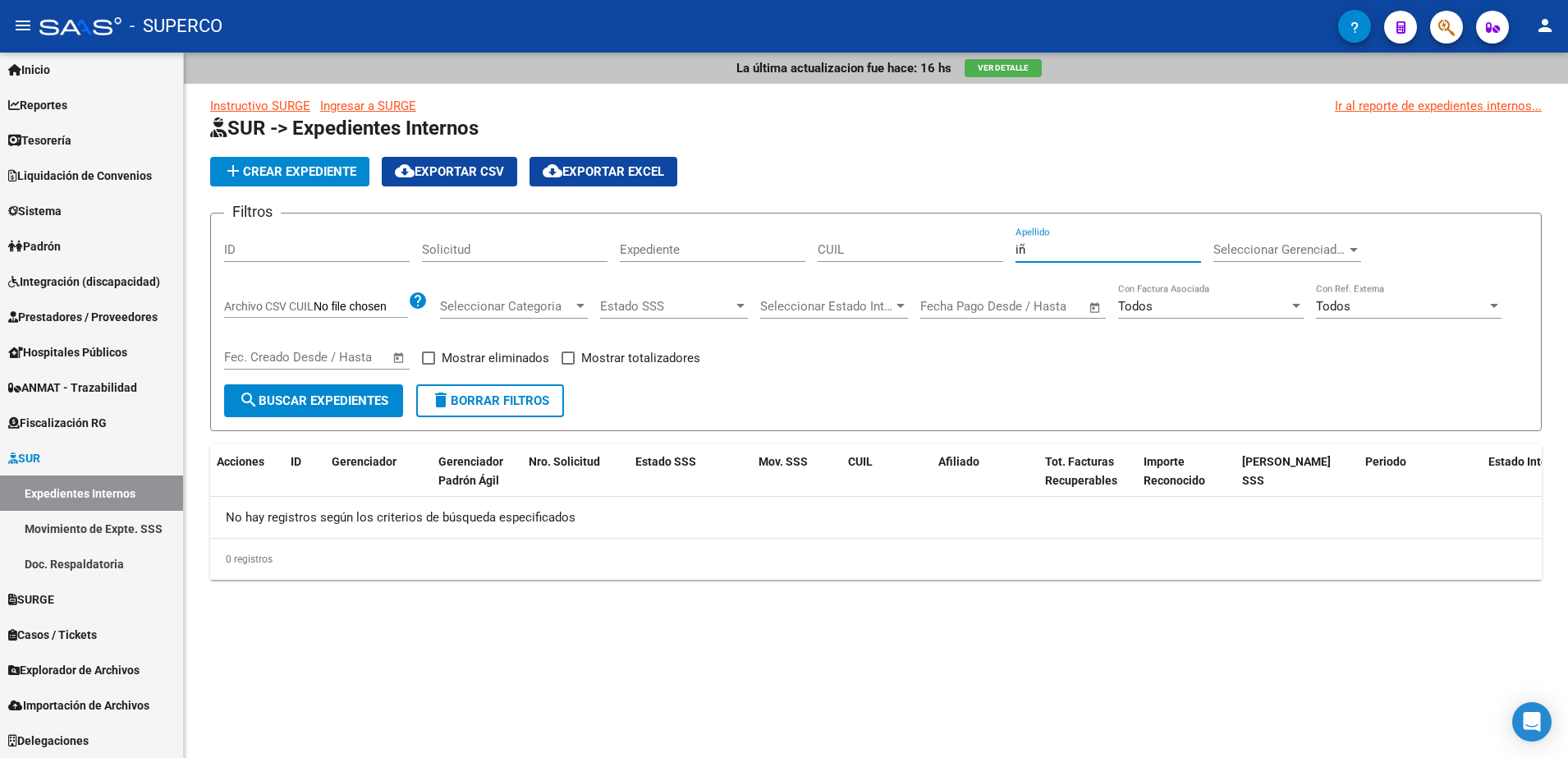
type input "i"
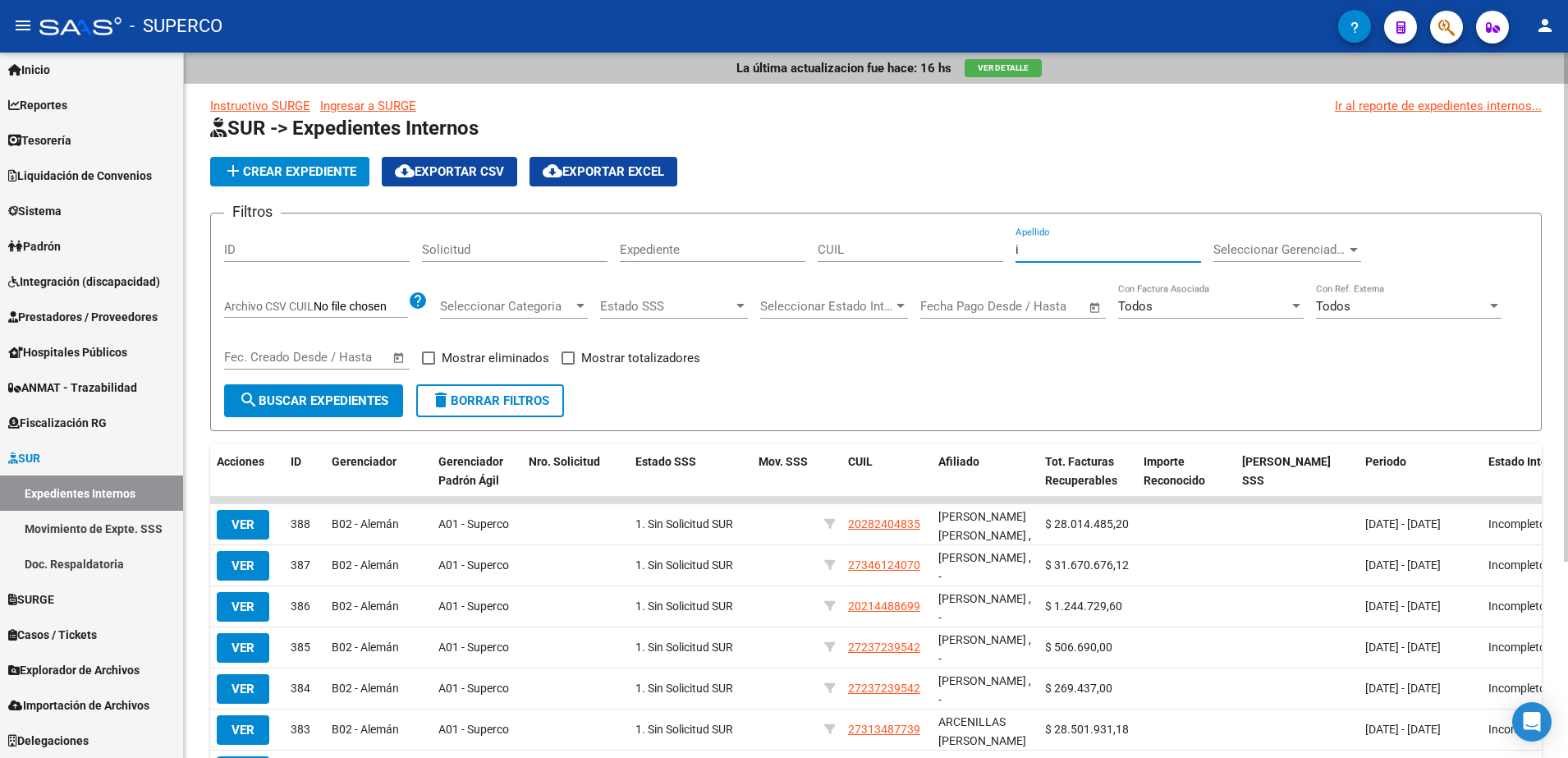
click at [1567, 339] on html "menu - SUPERCO person Firma Express Inicio Calendario SSS Instructivos Contacto…" at bounding box center [784, 379] width 1568 height 758
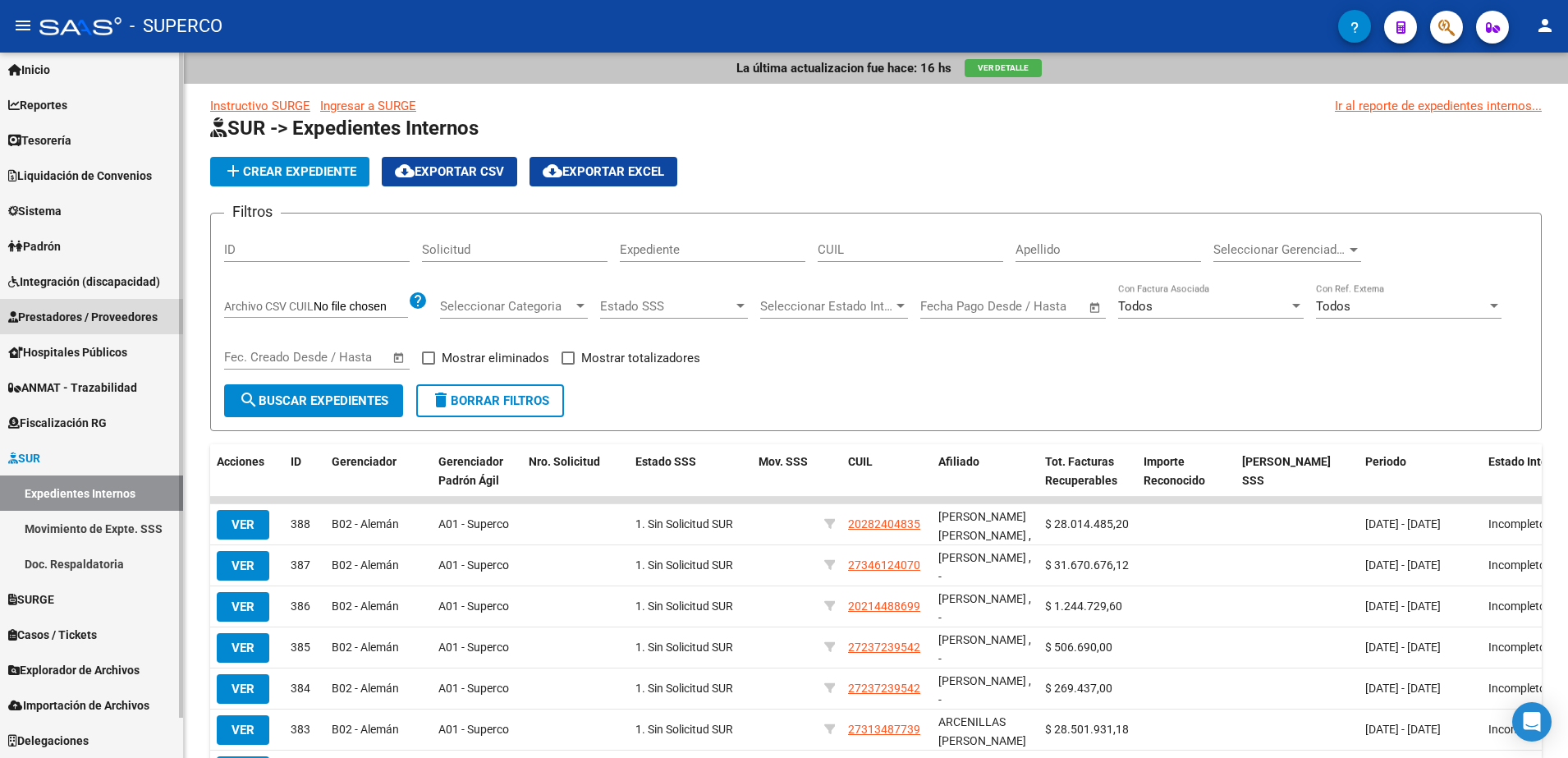
click at [96, 317] on span "Prestadores / Proveedores" at bounding box center [82, 317] width 149 height 18
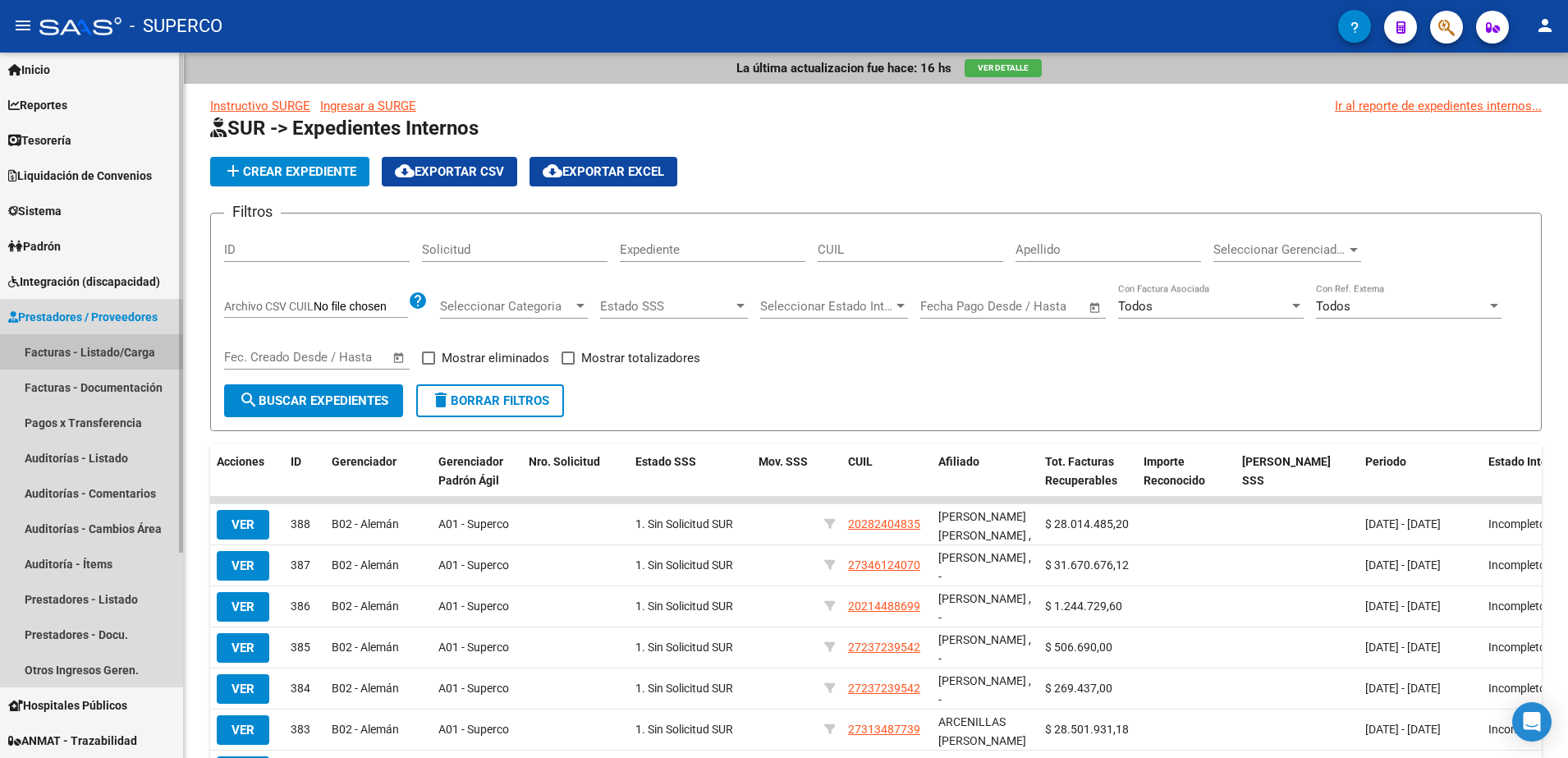
click at [79, 356] on link "Facturas - Listado/Carga" at bounding box center [91, 352] width 183 height 35
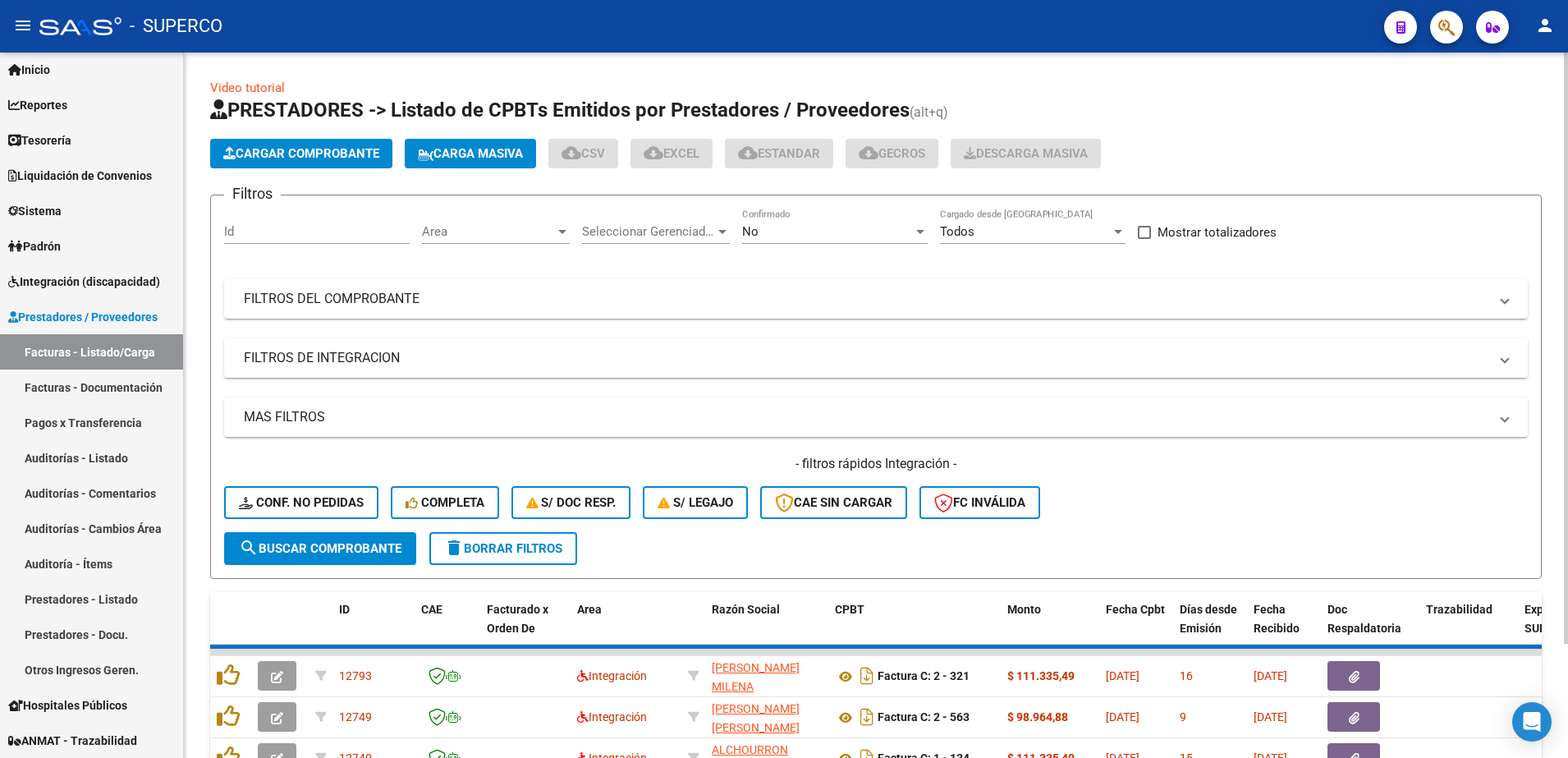
click at [794, 222] on div "No Confirmado" at bounding box center [834, 227] width 185 height 35
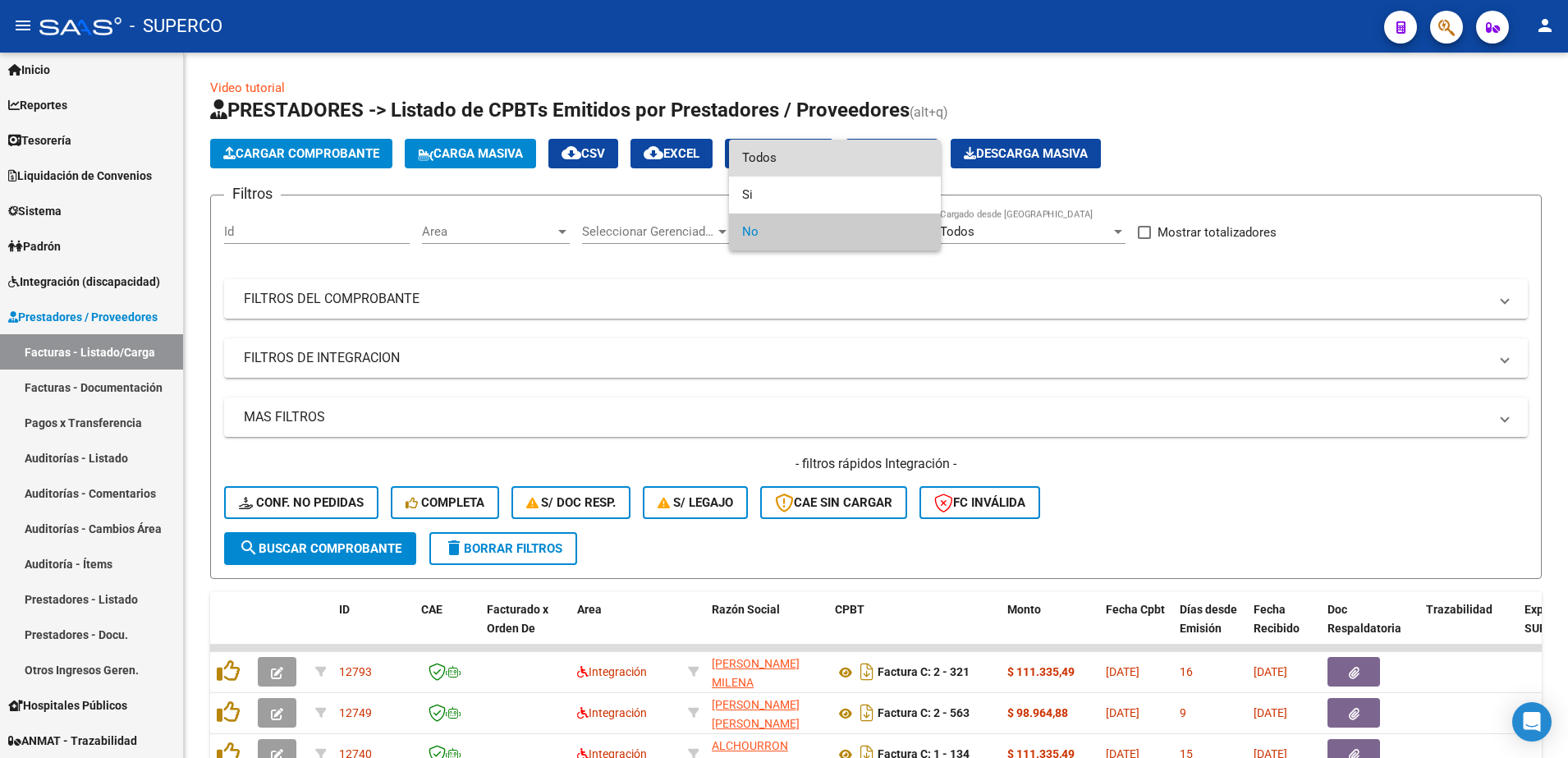
click at [775, 153] on span "Todos" at bounding box center [834, 158] width 185 height 37
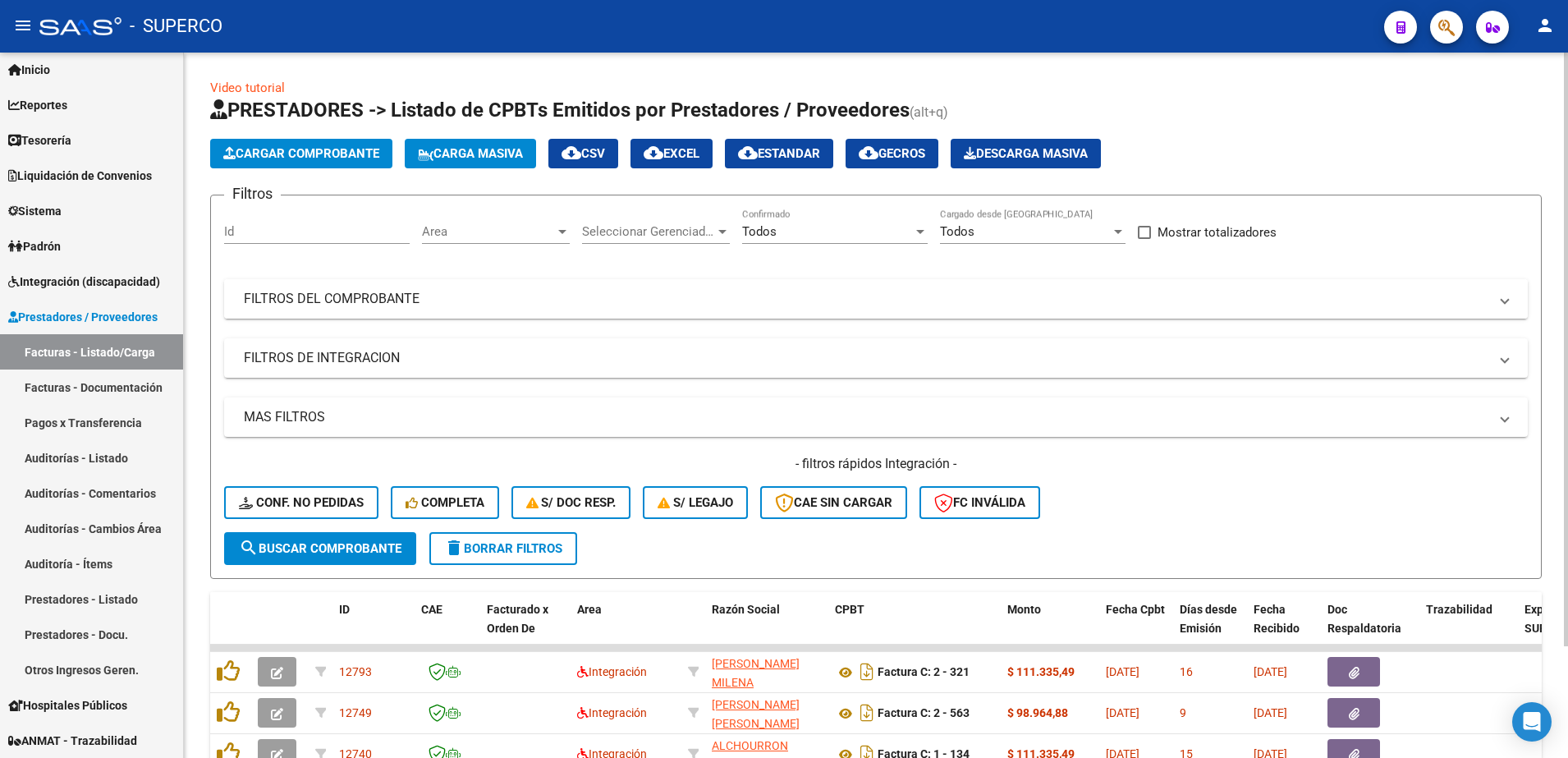
click at [604, 300] on mat-panel-title "FILTROS DEL COMPROBANTE" at bounding box center [866, 298] width 1244 height 18
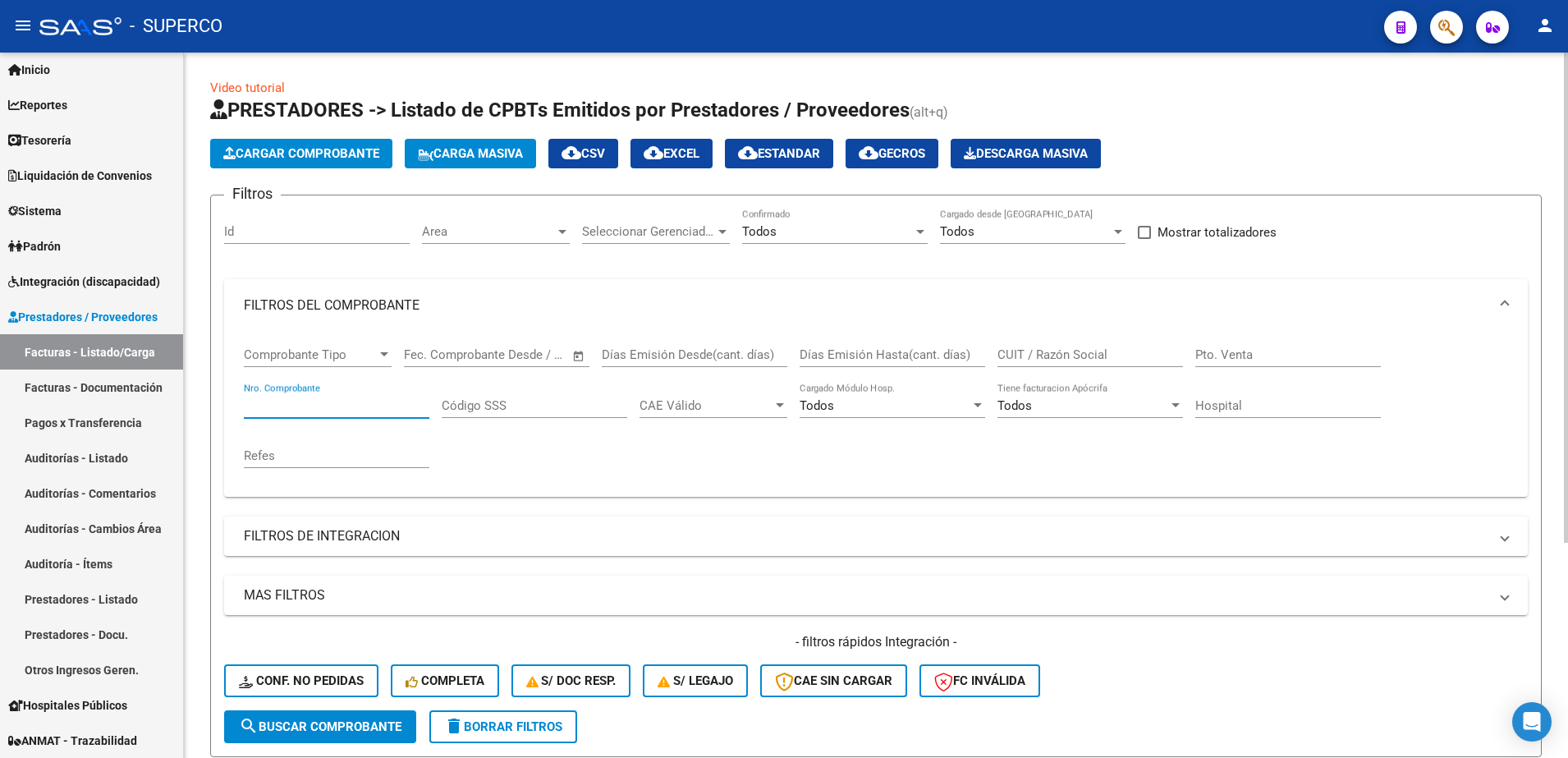
click at [348, 411] on input "Nro. Comprobante" at bounding box center [337, 406] width 185 height 15
click at [335, 397] on div "Nro. Comprobante" at bounding box center [337, 401] width 185 height 35
click at [325, 404] on input "Nro. Comprobante" at bounding box center [337, 406] width 185 height 15
click at [325, 407] on input "Nro. Comprobante" at bounding box center [337, 406] width 185 height 15
paste input "109863"
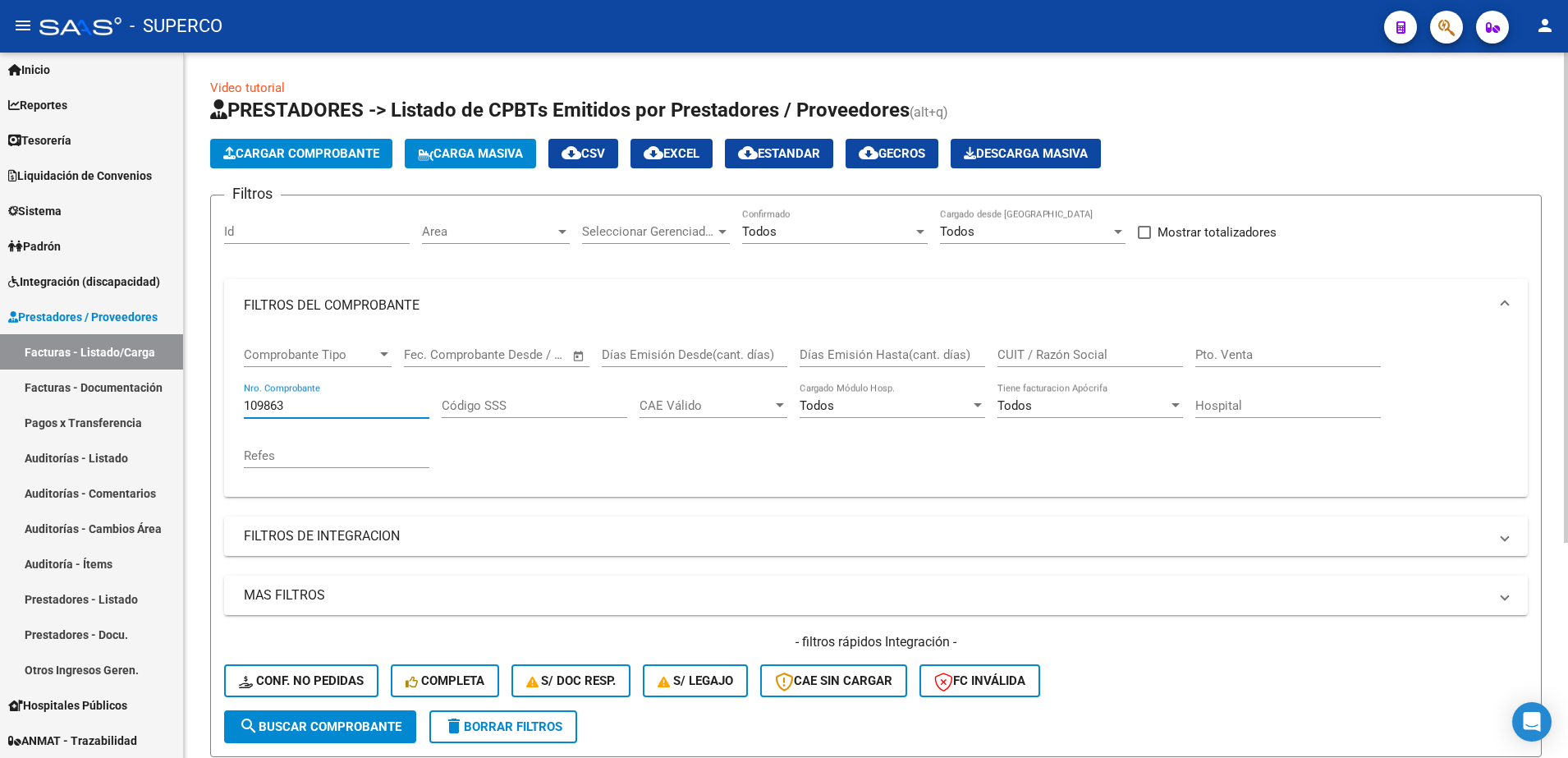
type input "109863"
click at [355, 734] on button "search Buscar Comprobante" at bounding box center [320, 727] width 192 height 32
click at [1563, 657] on div "Video tutorial PRESTADORES -> Listado de CPBTs Emitidos por Prestadores / Prove…" at bounding box center [875, 512] width 1385 height 918
drag, startPoint x: 1563, startPoint y: 657, endPoint x: 1566, endPoint y: 672, distance: 15.3
click at [1566, 672] on div "Video tutorial PRESTADORES -> Listado de CPBTs Emitidos por Prestadores / Prove…" at bounding box center [877, 512] width 1388 height 918
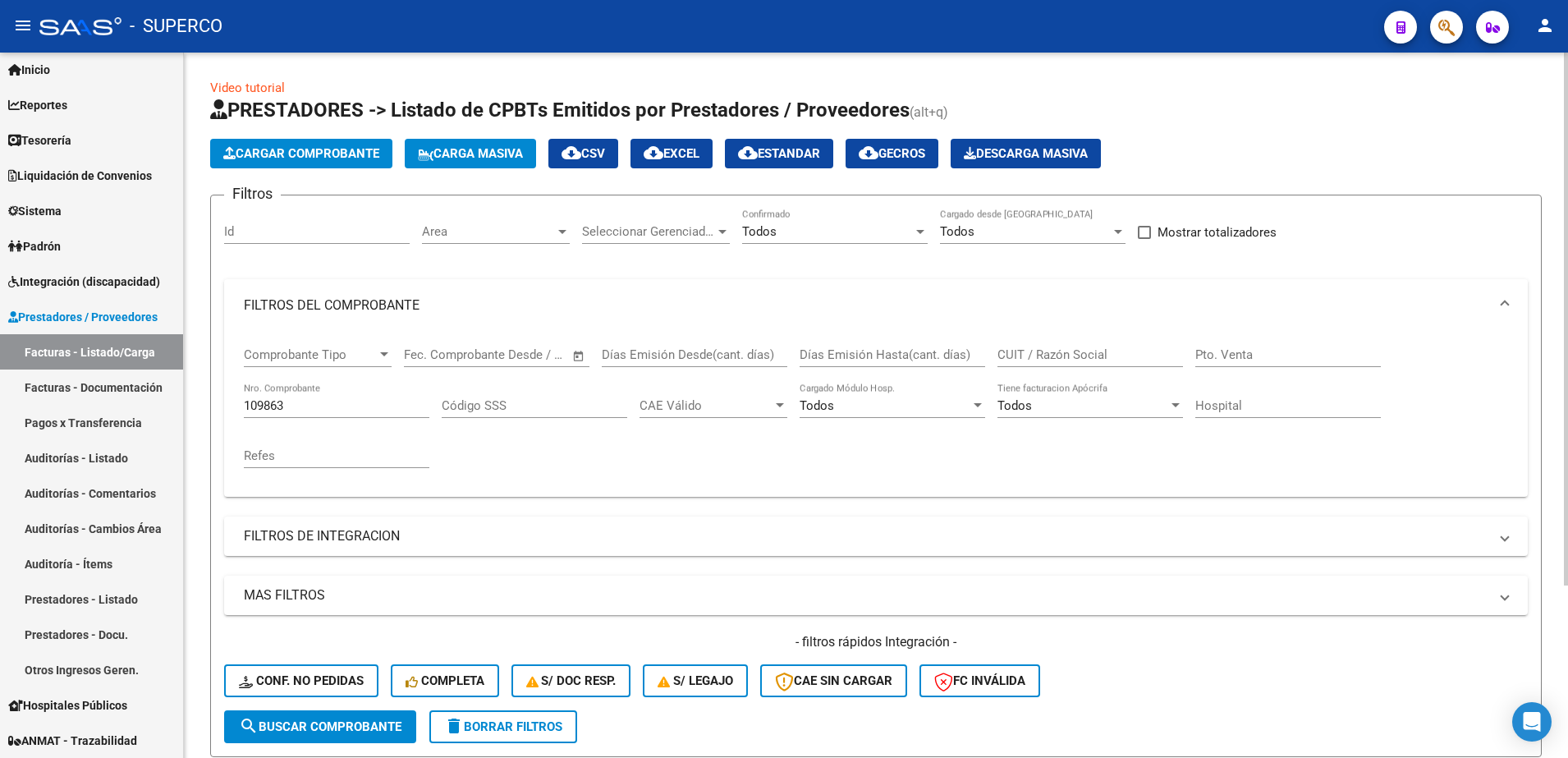
scroll to position [229, 0]
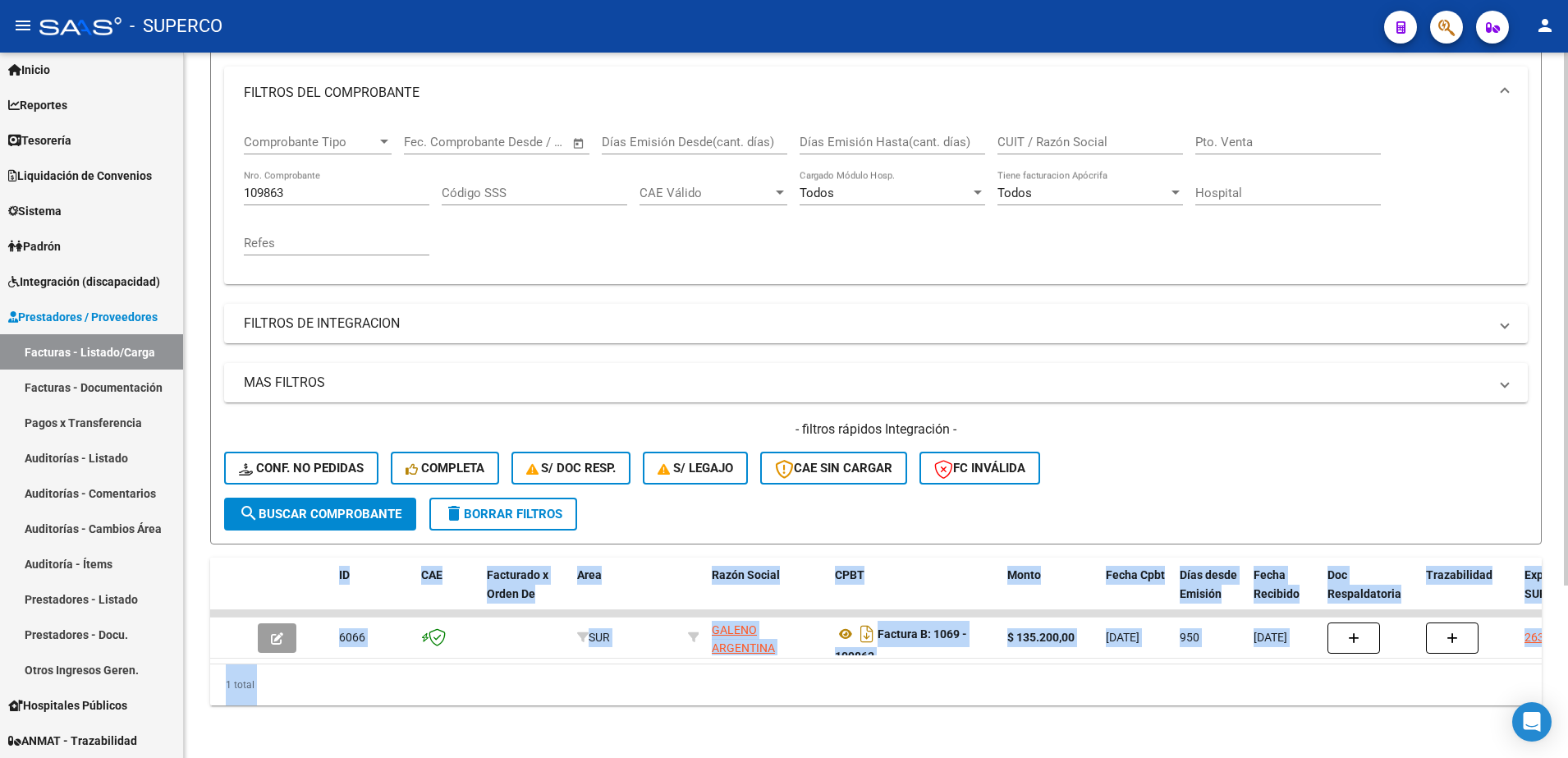
click at [1566, 672] on div at bounding box center [1566, 406] width 4 height 706
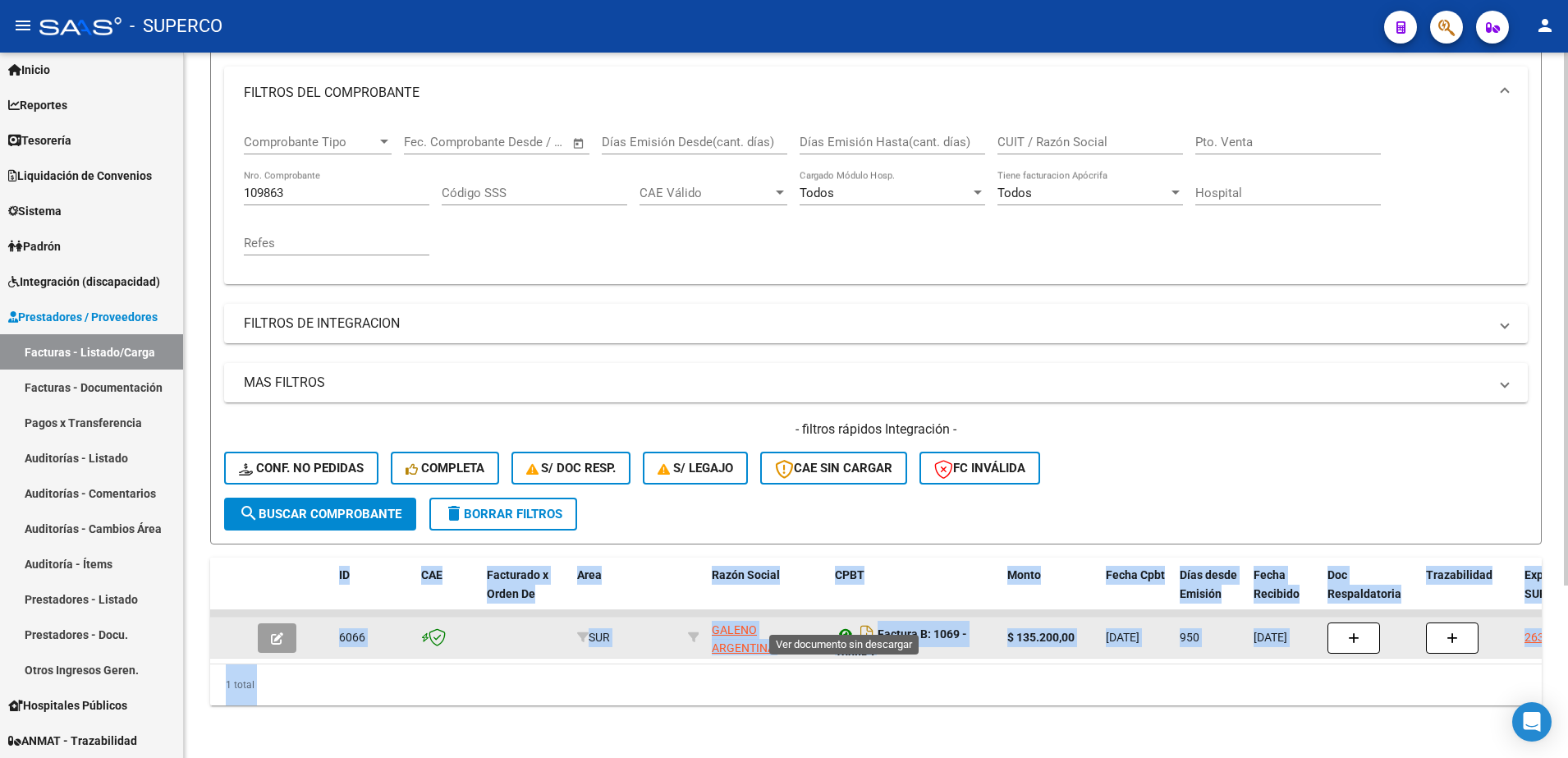
click at [844, 624] on icon at bounding box center [846, 634] width 22 height 20
click at [842, 624] on icon at bounding box center [846, 634] width 22 height 20
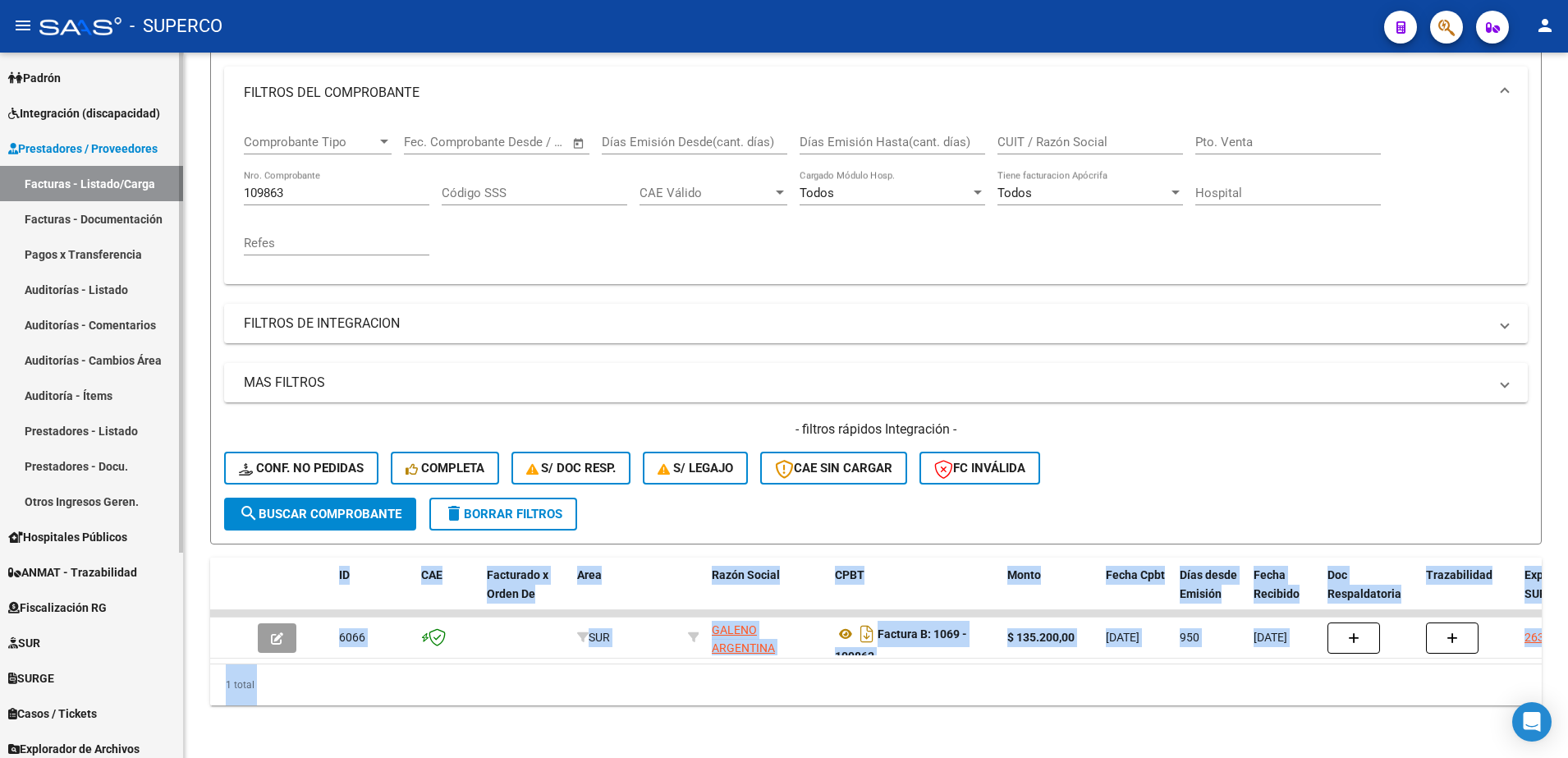
scroll to position [248, 0]
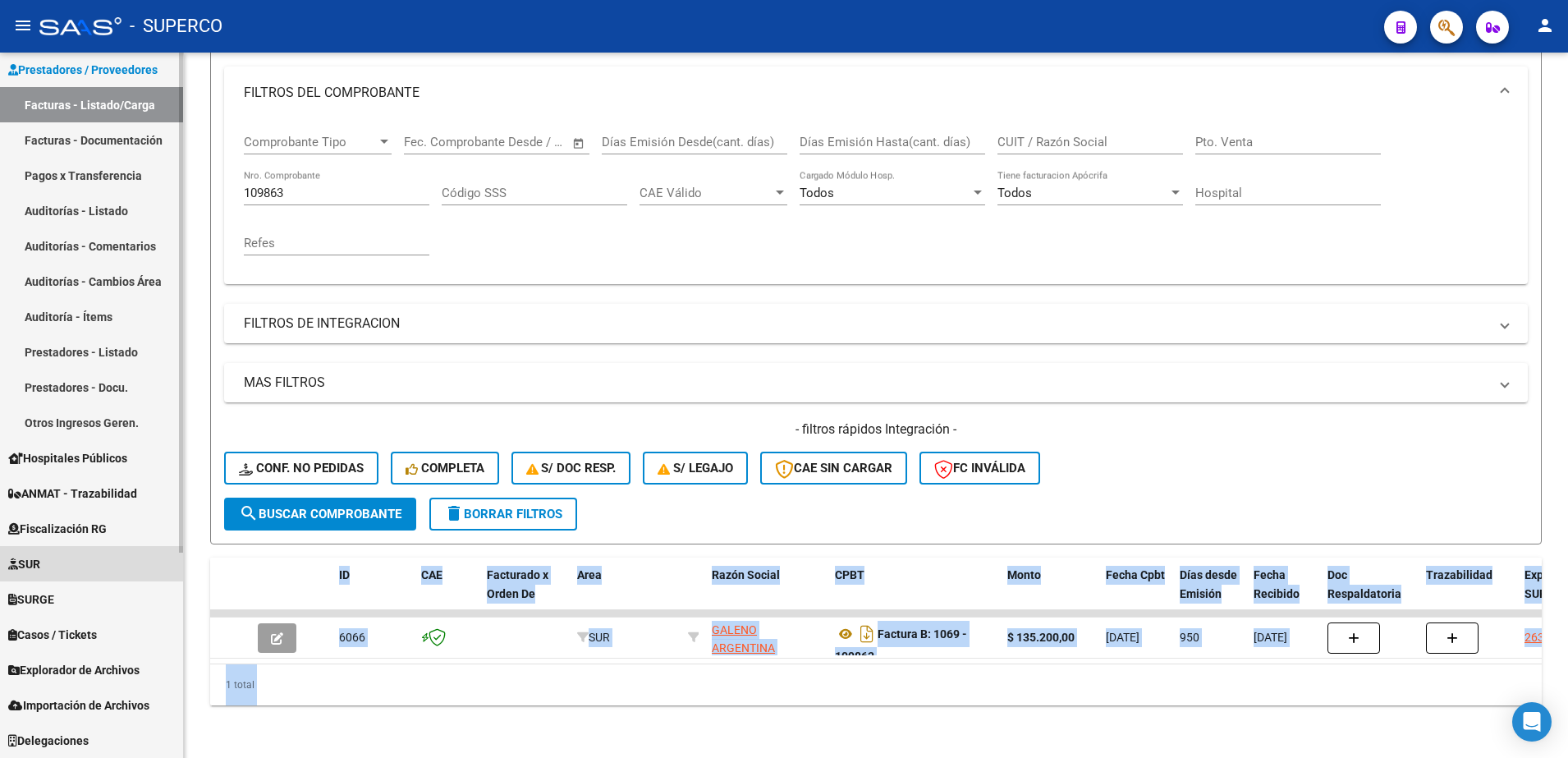
click at [53, 556] on link "SUR" at bounding box center [91, 564] width 183 height 35
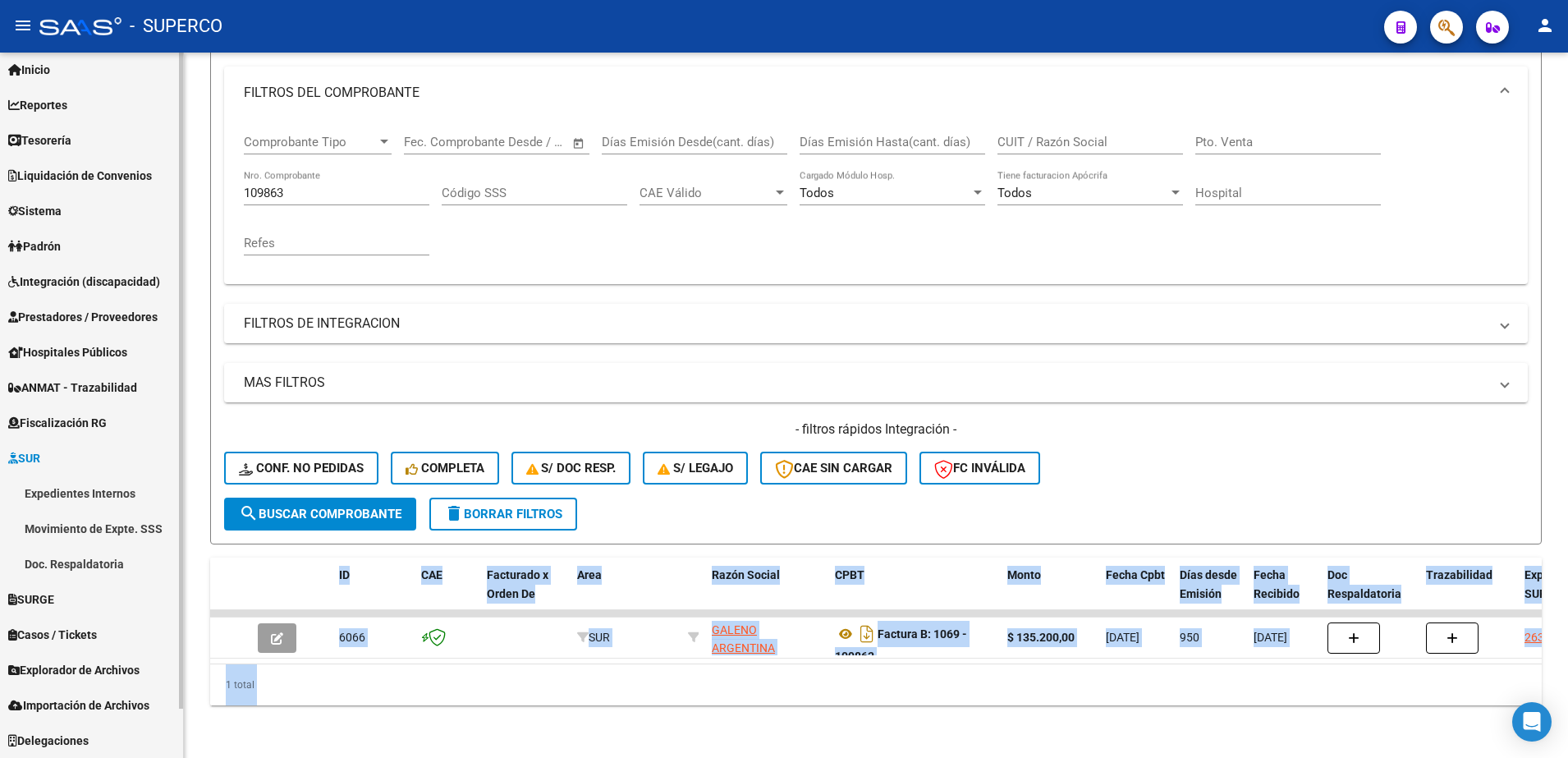
scroll to position [43, 0]
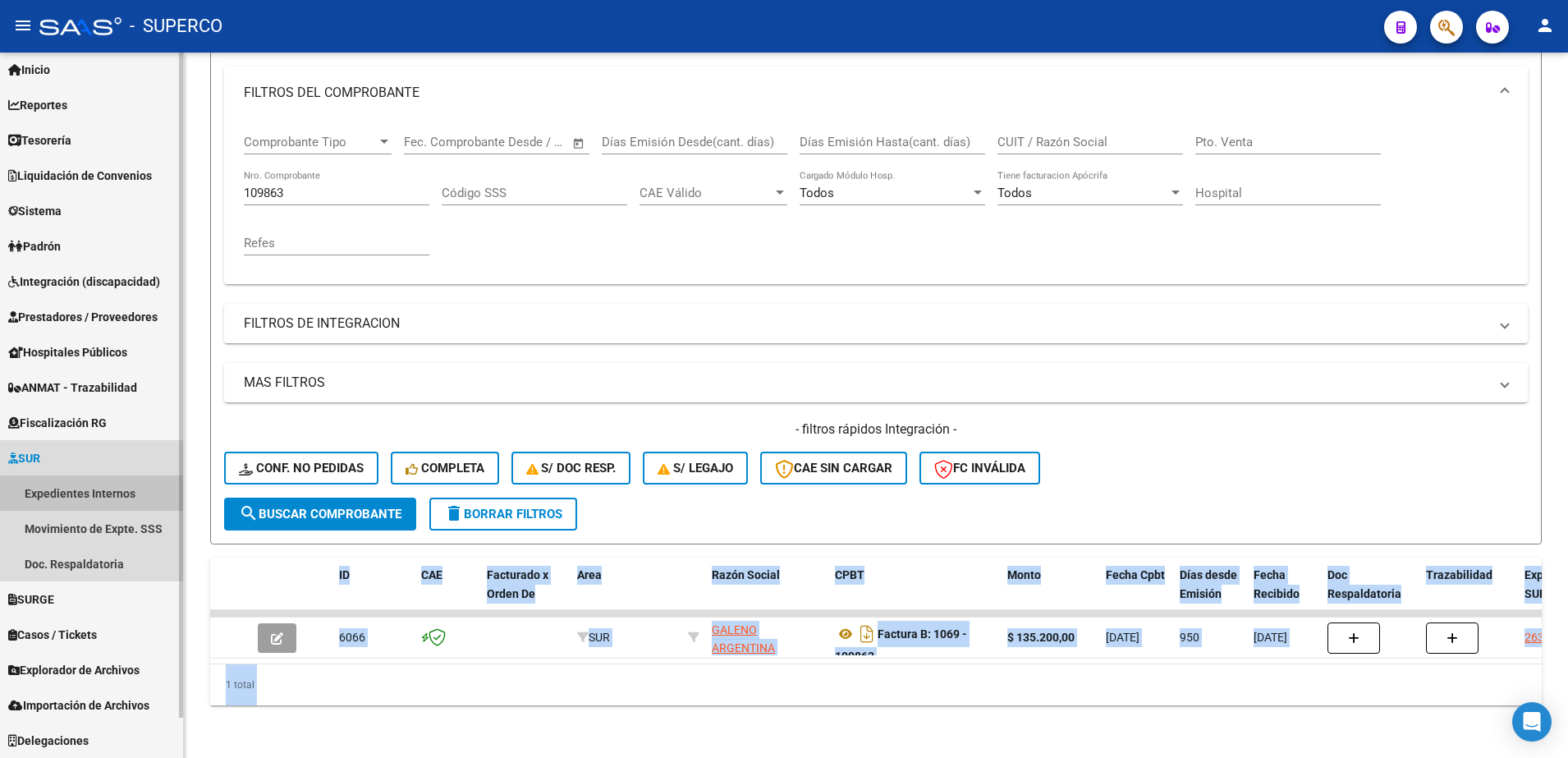
click at [83, 497] on link "Expedientes Internos" at bounding box center [91, 493] width 183 height 35
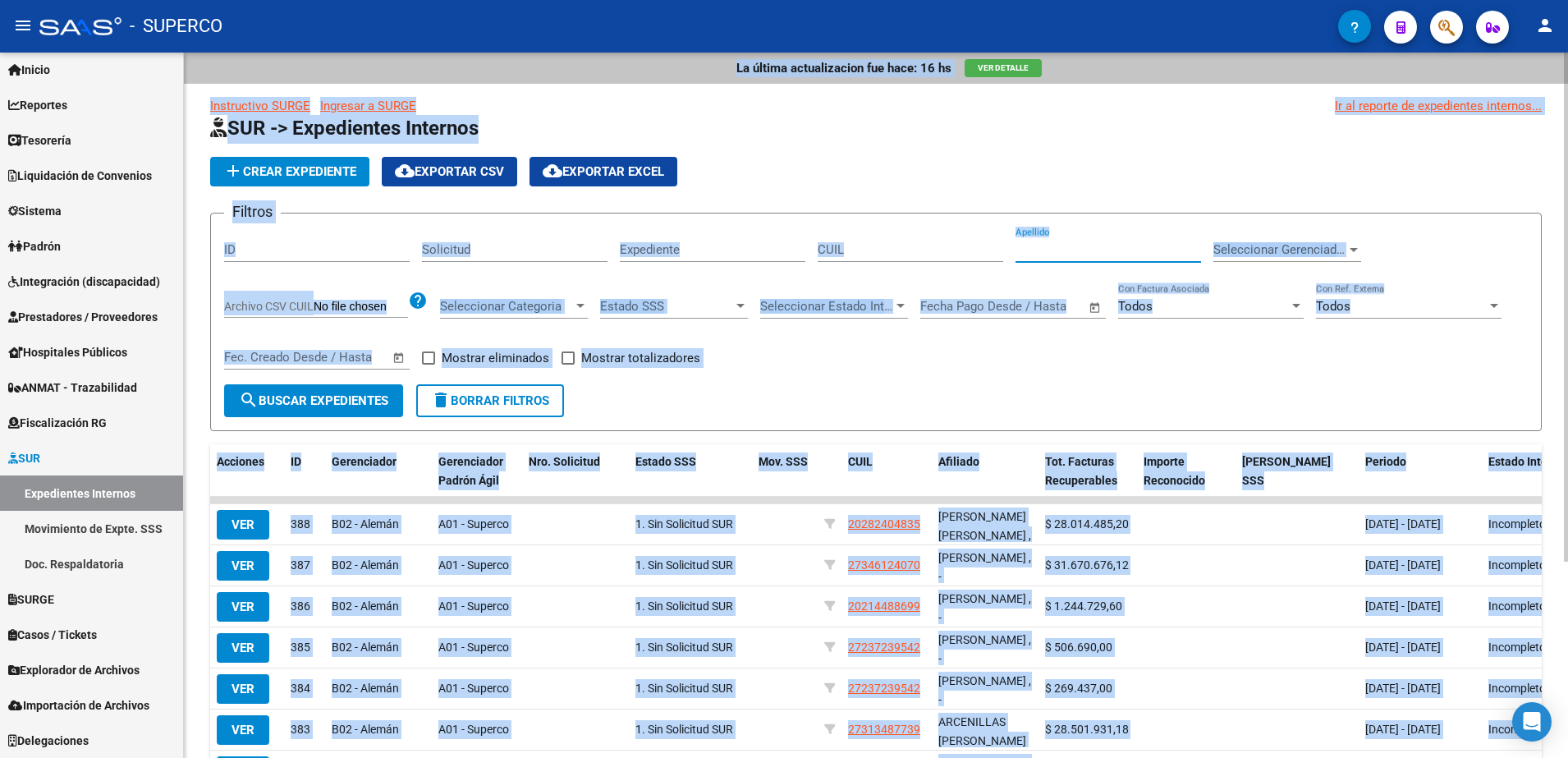
click at [1113, 249] on input "Apellido" at bounding box center [1108, 249] width 185 height 15
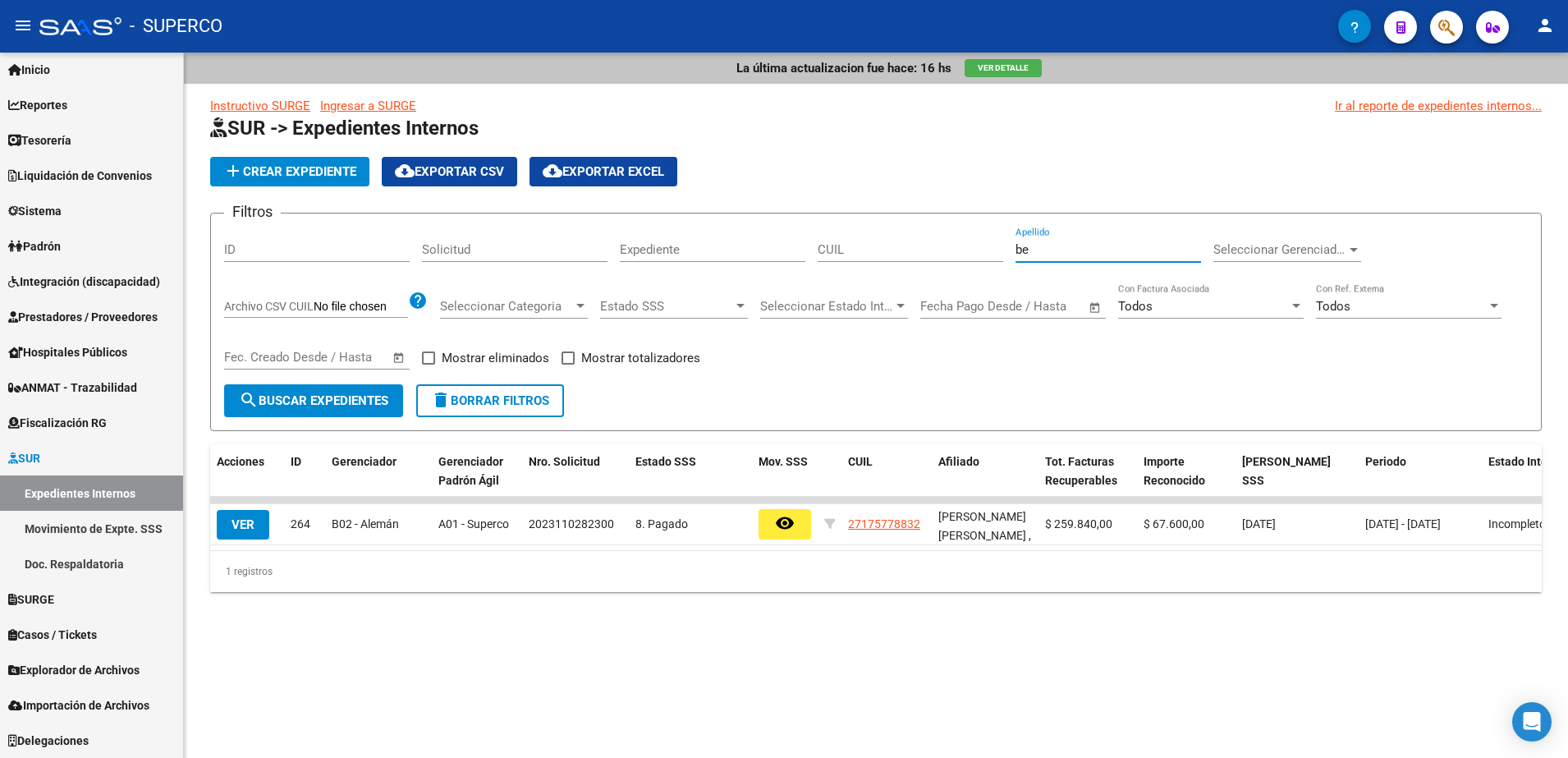
type input "b"
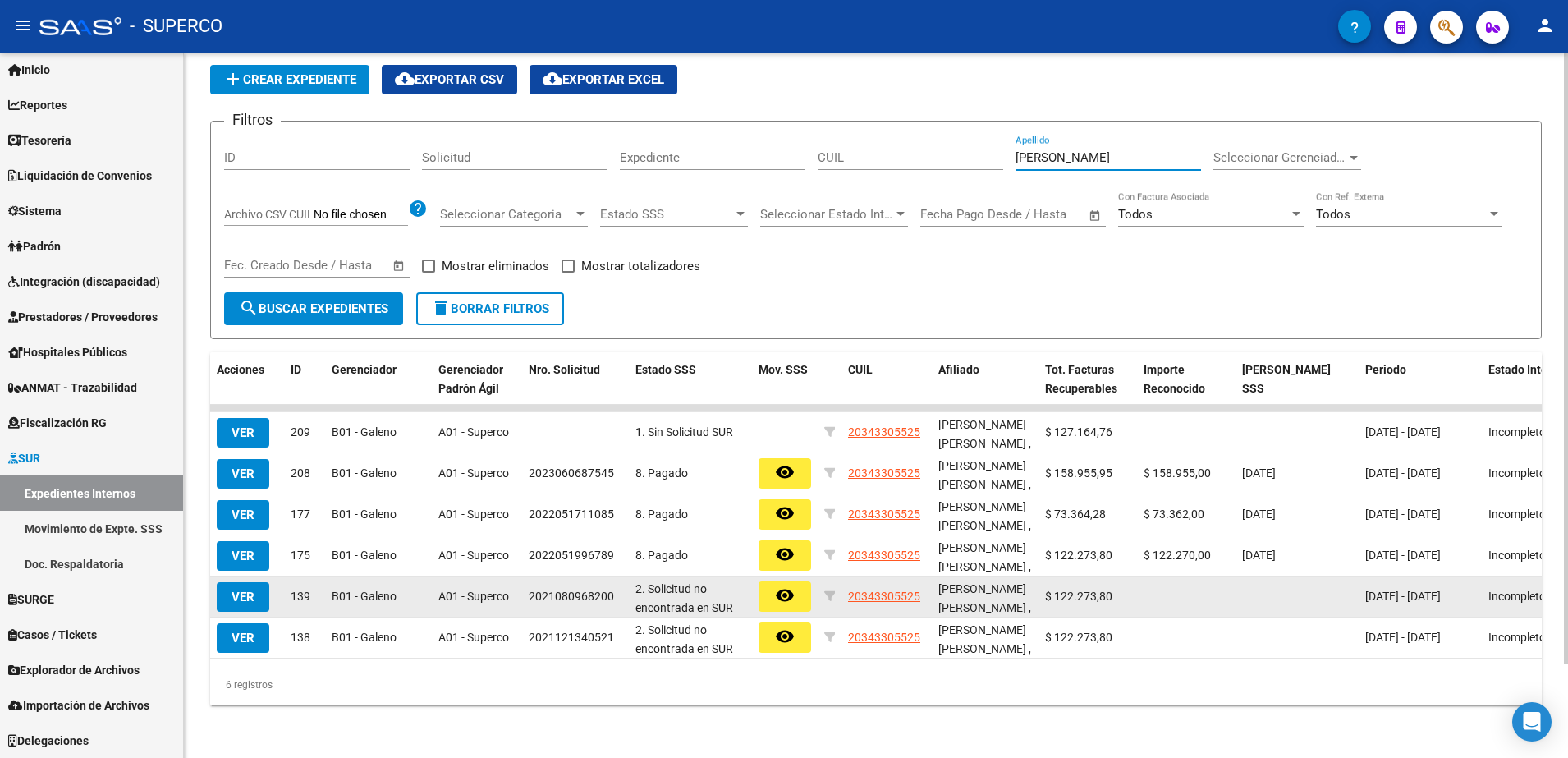
scroll to position [3, 0]
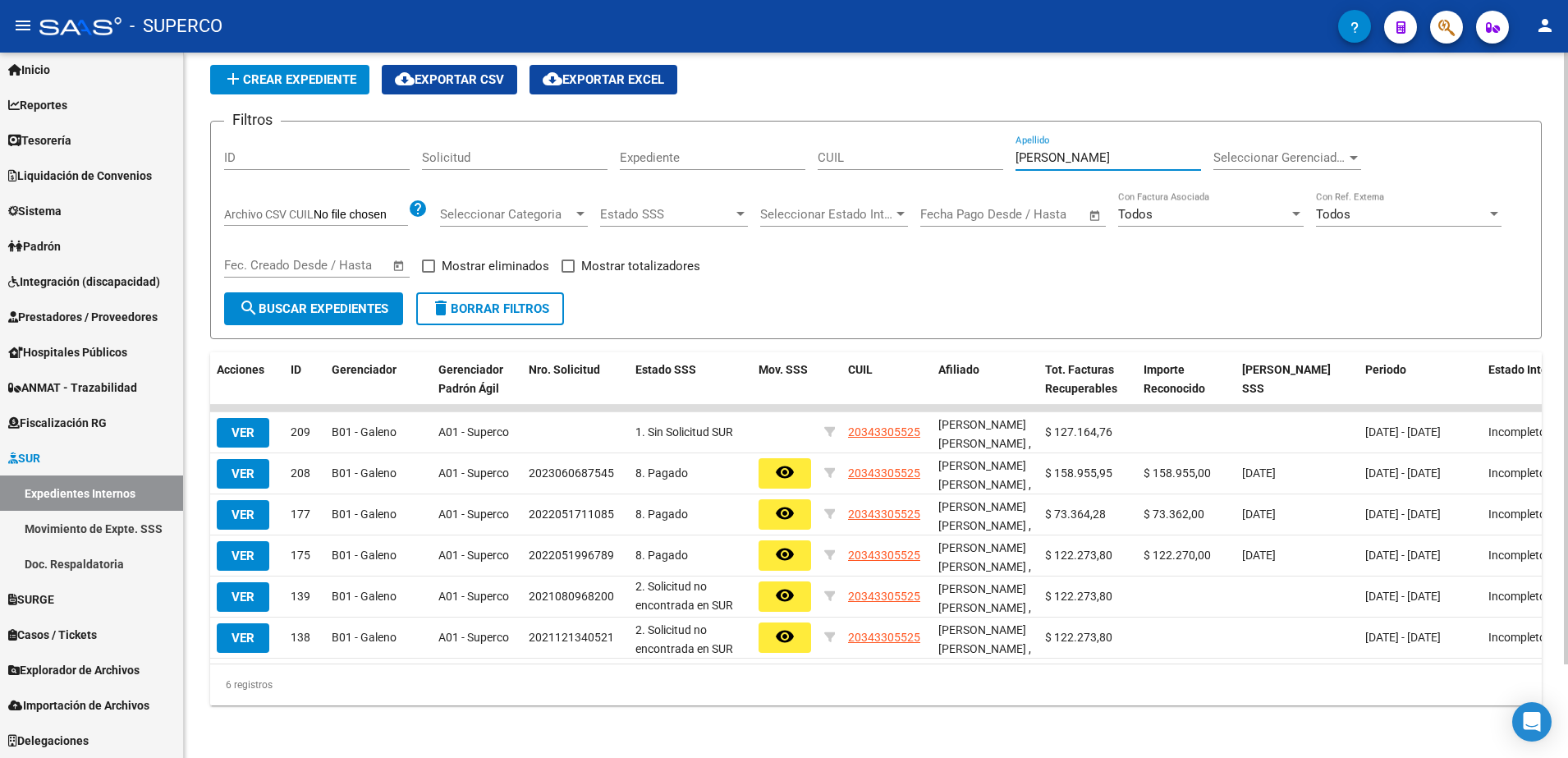
type input "[PERSON_NAME]"
